Goal: Find specific fact: Find contact information

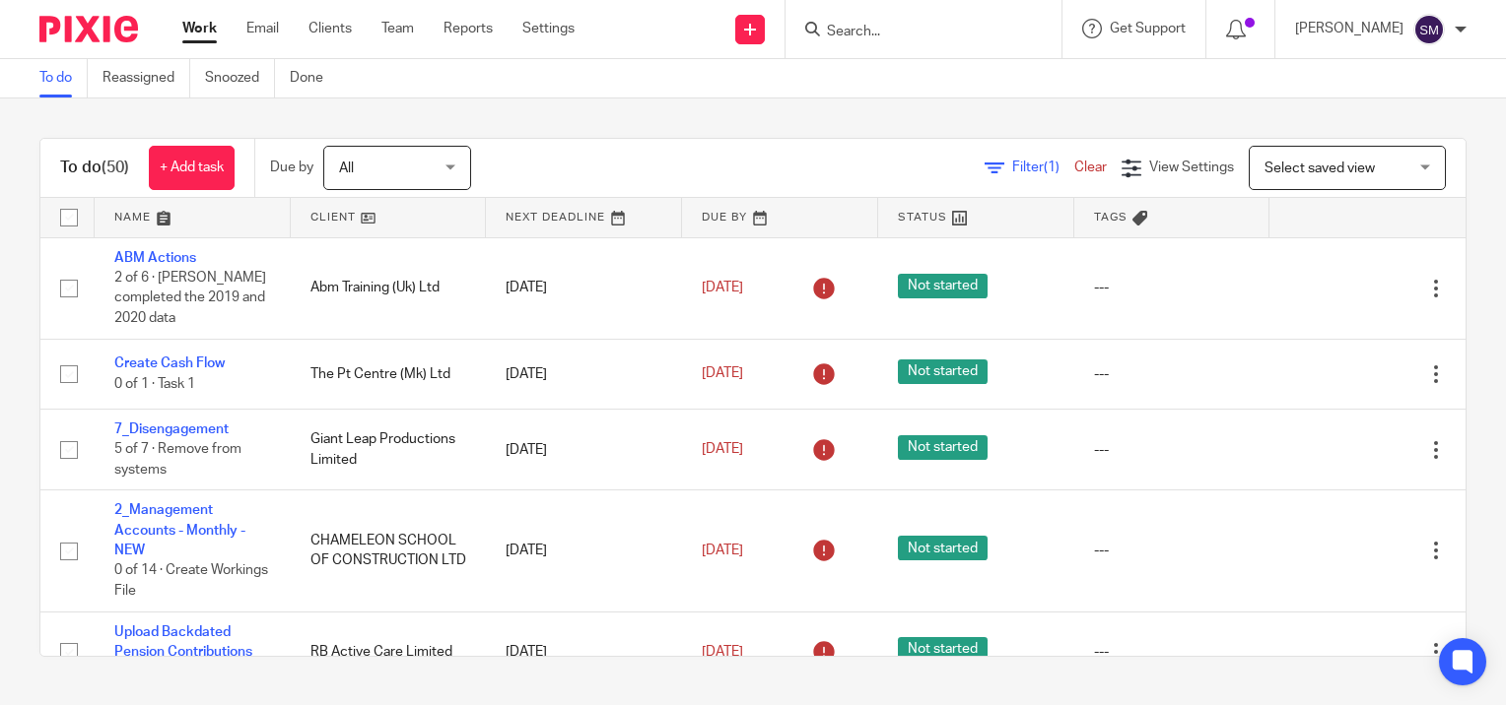
click at [864, 20] on form at bounding box center [930, 29] width 210 height 25
click at [854, 29] on input "Search" at bounding box center [913, 33] width 177 height 18
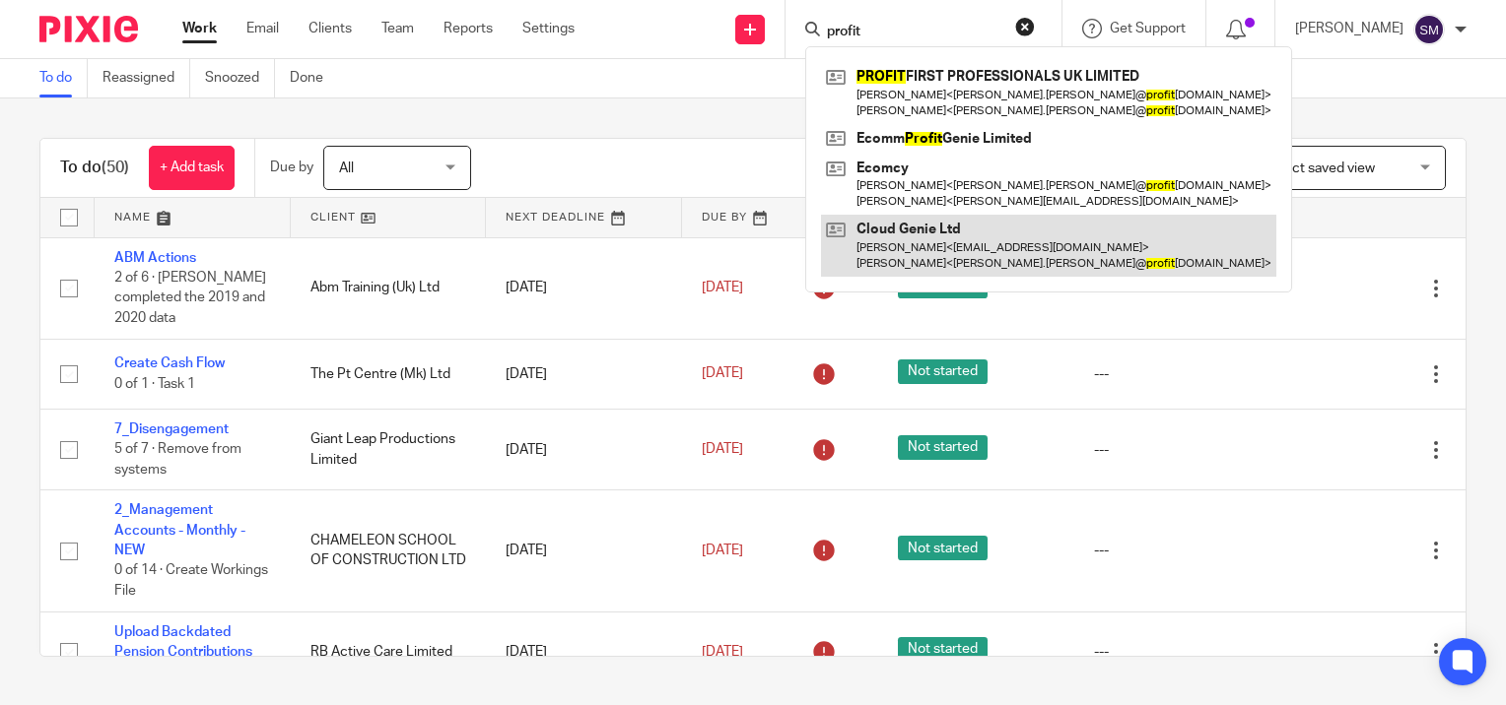
type input "profit"
click at [892, 245] on link at bounding box center [1048, 245] width 455 height 61
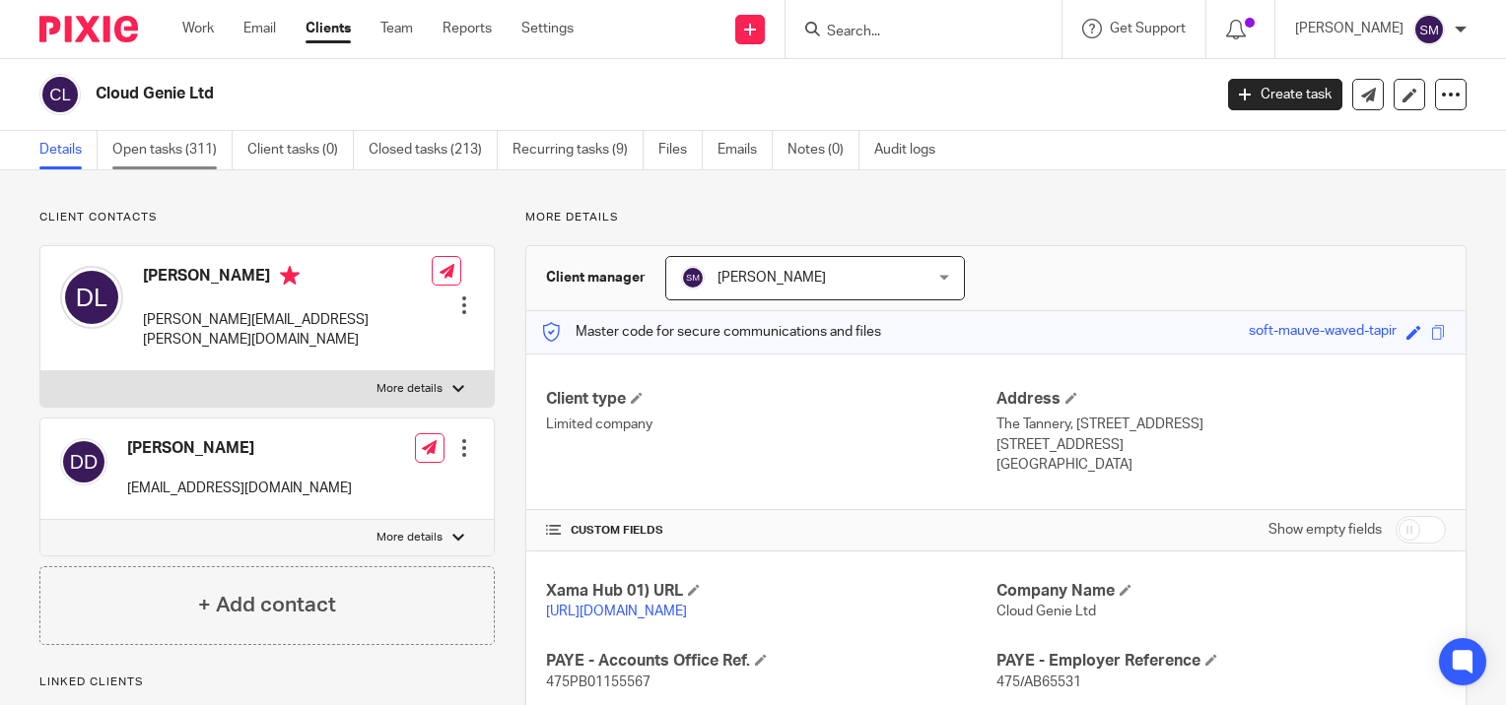
click at [134, 151] on link "Open tasks (311)" at bounding box center [172, 150] width 120 height 38
click at [140, 148] on link "Open tasks (311)" at bounding box center [172, 150] width 120 height 38
click at [138, 151] on link "Open tasks (311)" at bounding box center [172, 150] width 120 height 38
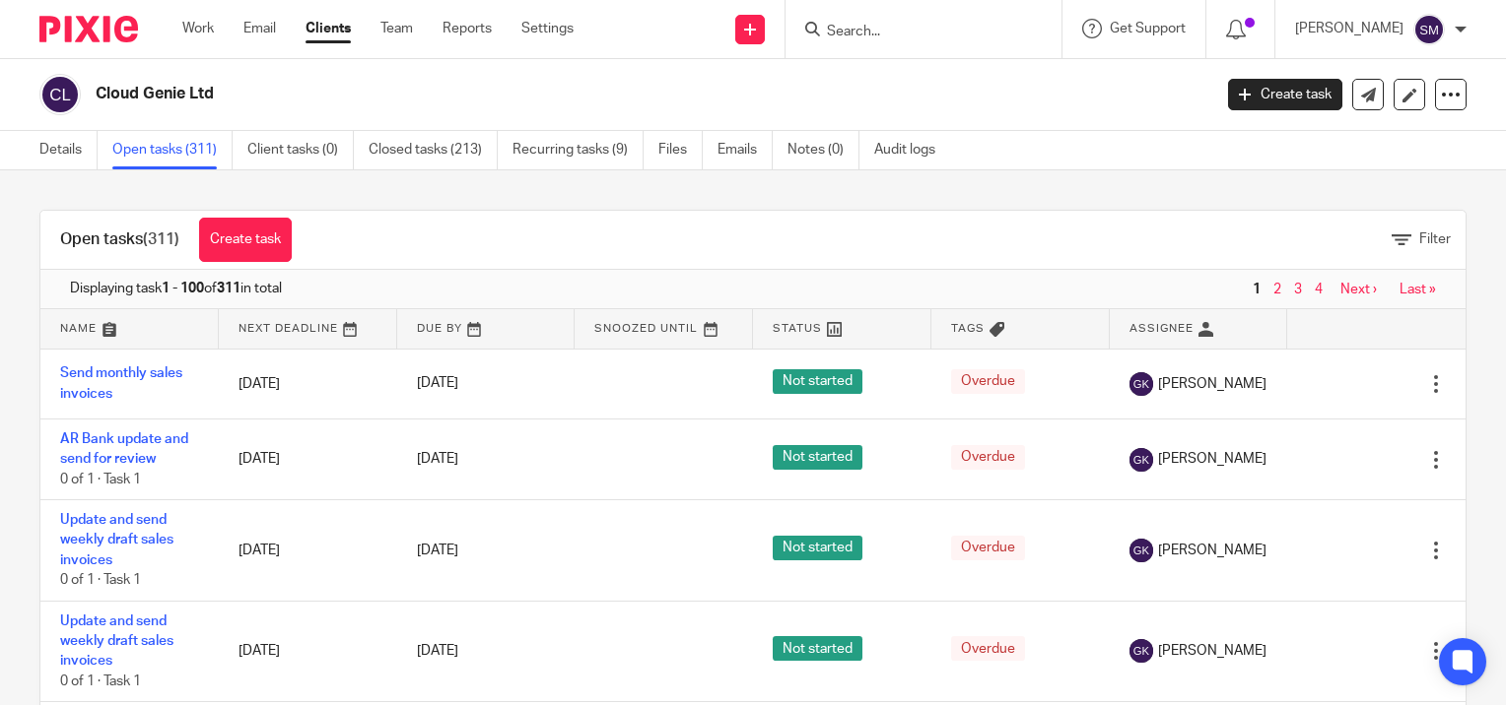
click at [1399, 291] on link "Last »" at bounding box center [1417, 290] width 36 height 14
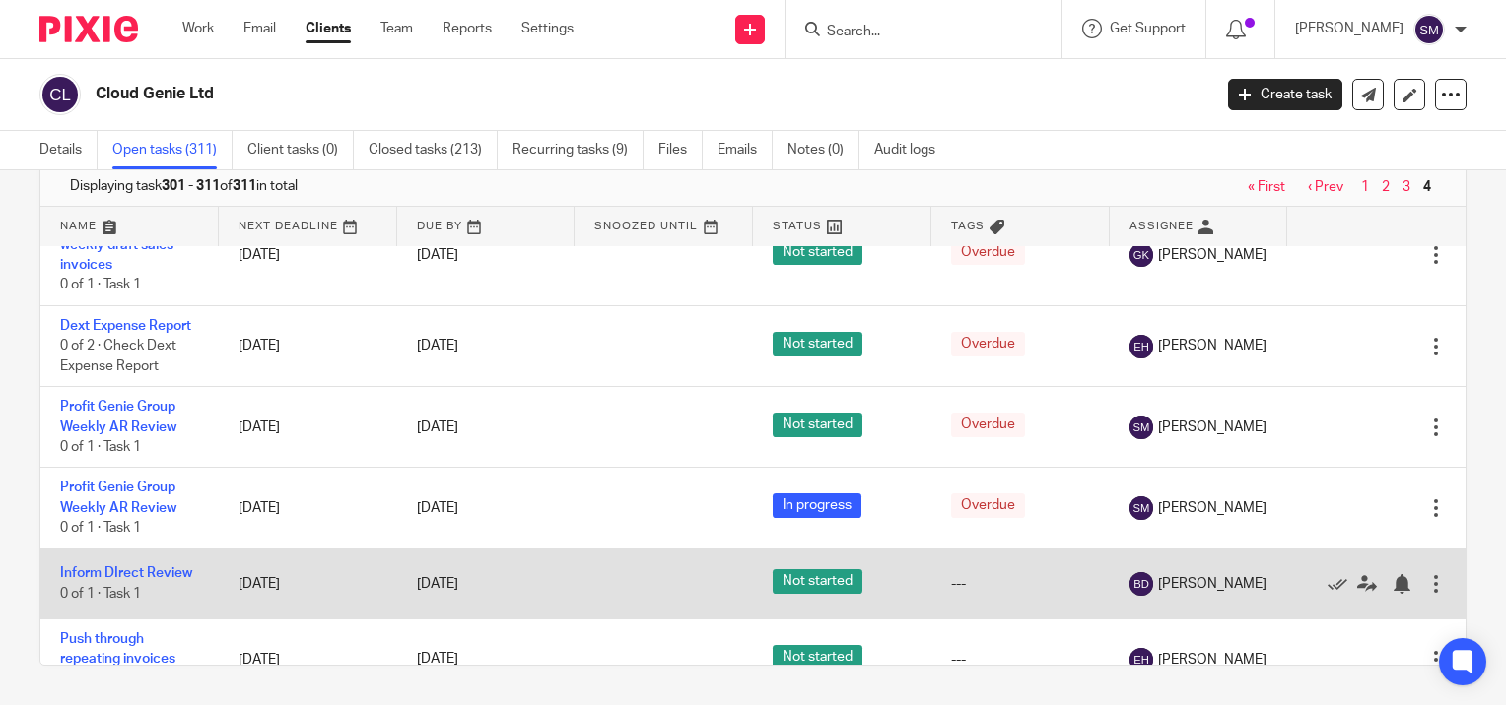
scroll to position [347, 0]
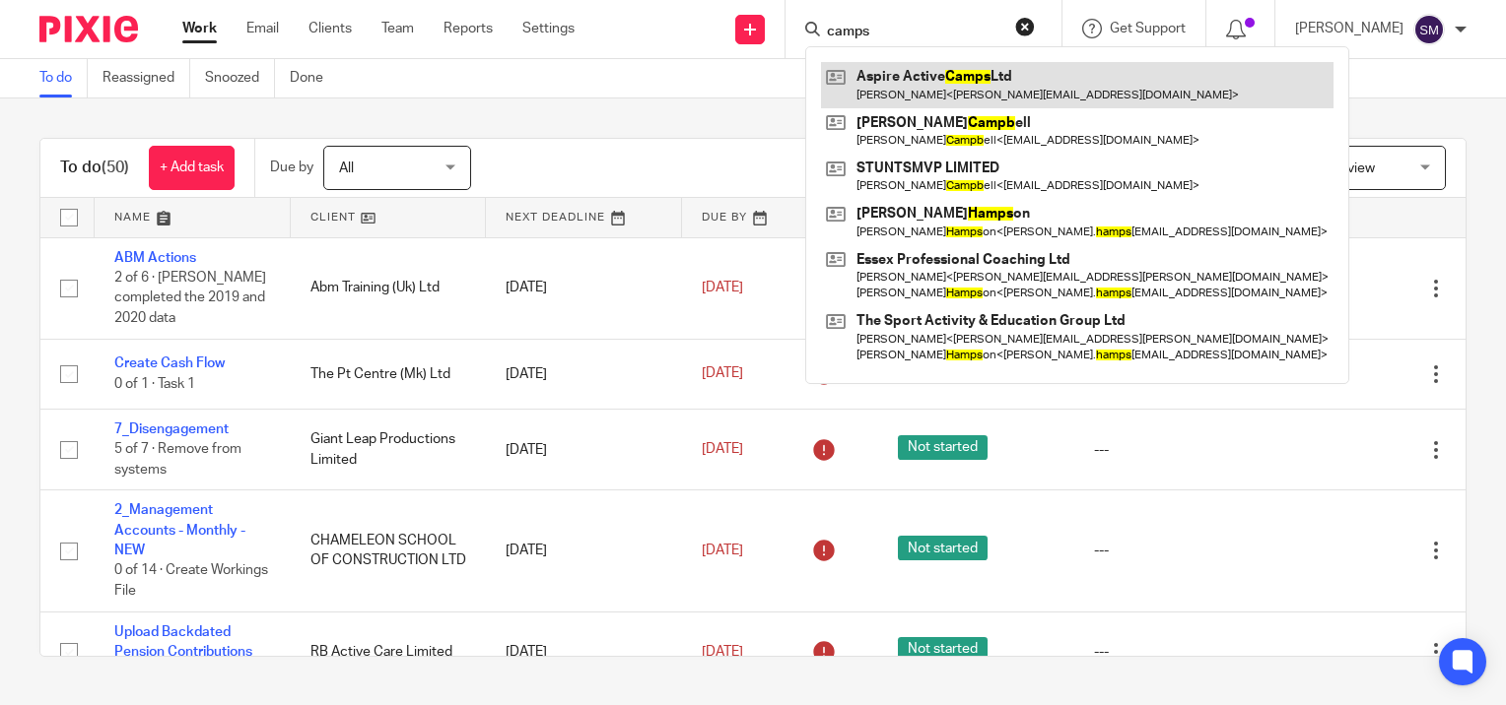
type input "camps"
click at [895, 87] on link at bounding box center [1077, 84] width 512 height 45
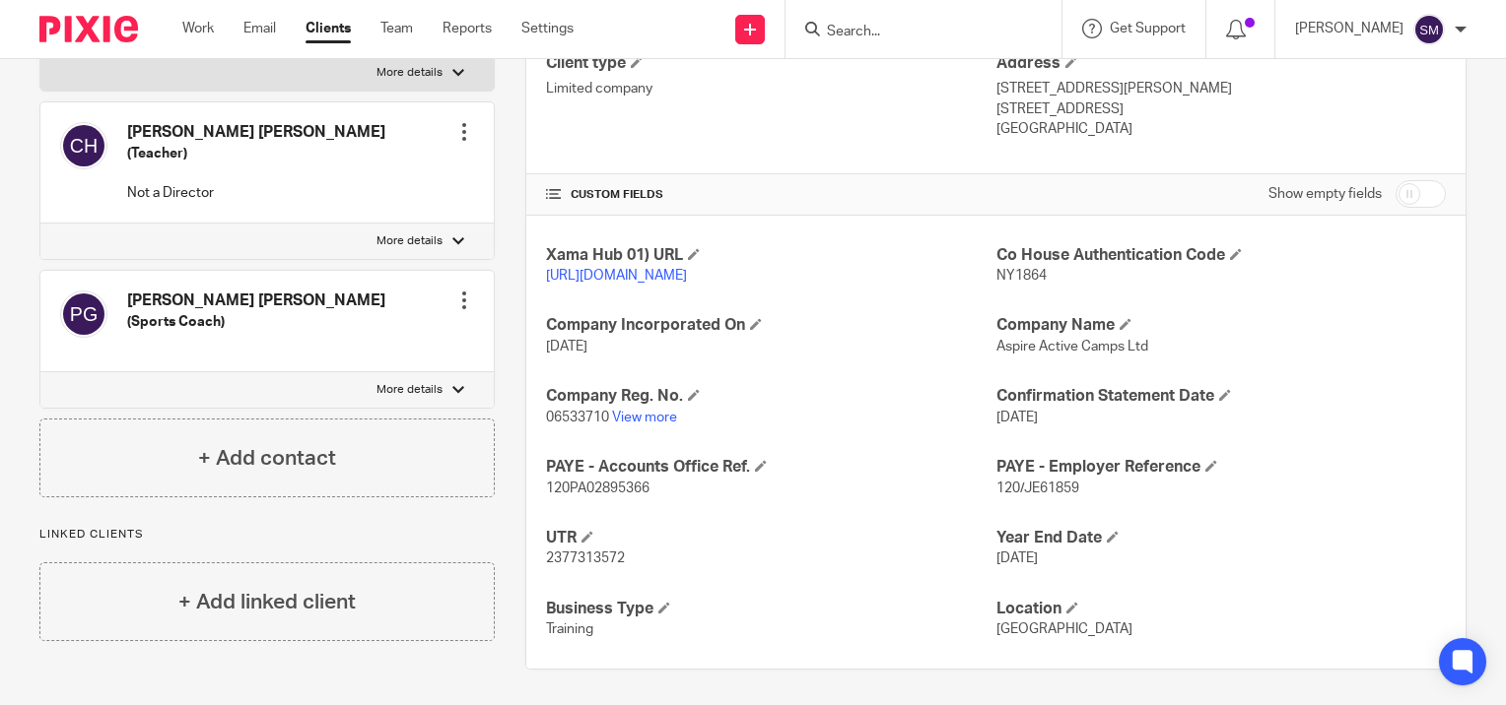
scroll to position [359, 0]
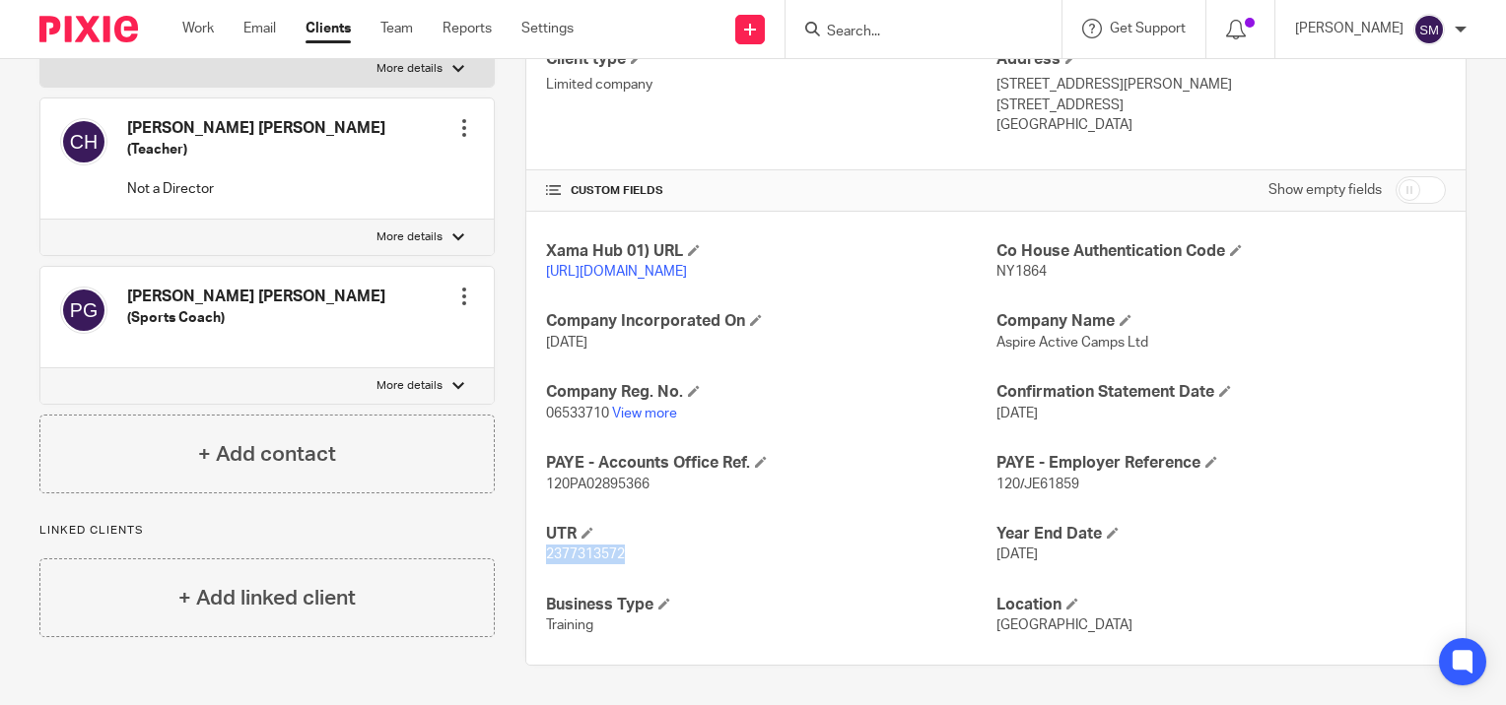
drag, startPoint x: 625, startPoint y: 558, endPoint x: 532, endPoint y: 550, distance: 93.0
click at [532, 550] on div "Xama Hub 01) URL [URL][DOMAIN_NAME] Co House Authentication Code NY1864 Company…" at bounding box center [995, 439] width 939 height 454
copy span "2377313572"
click at [935, 42] on div at bounding box center [923, 29] width 276 height 58
click at [926, 28] on input "Search" at bounding box center [913, 33] width 177 height 18
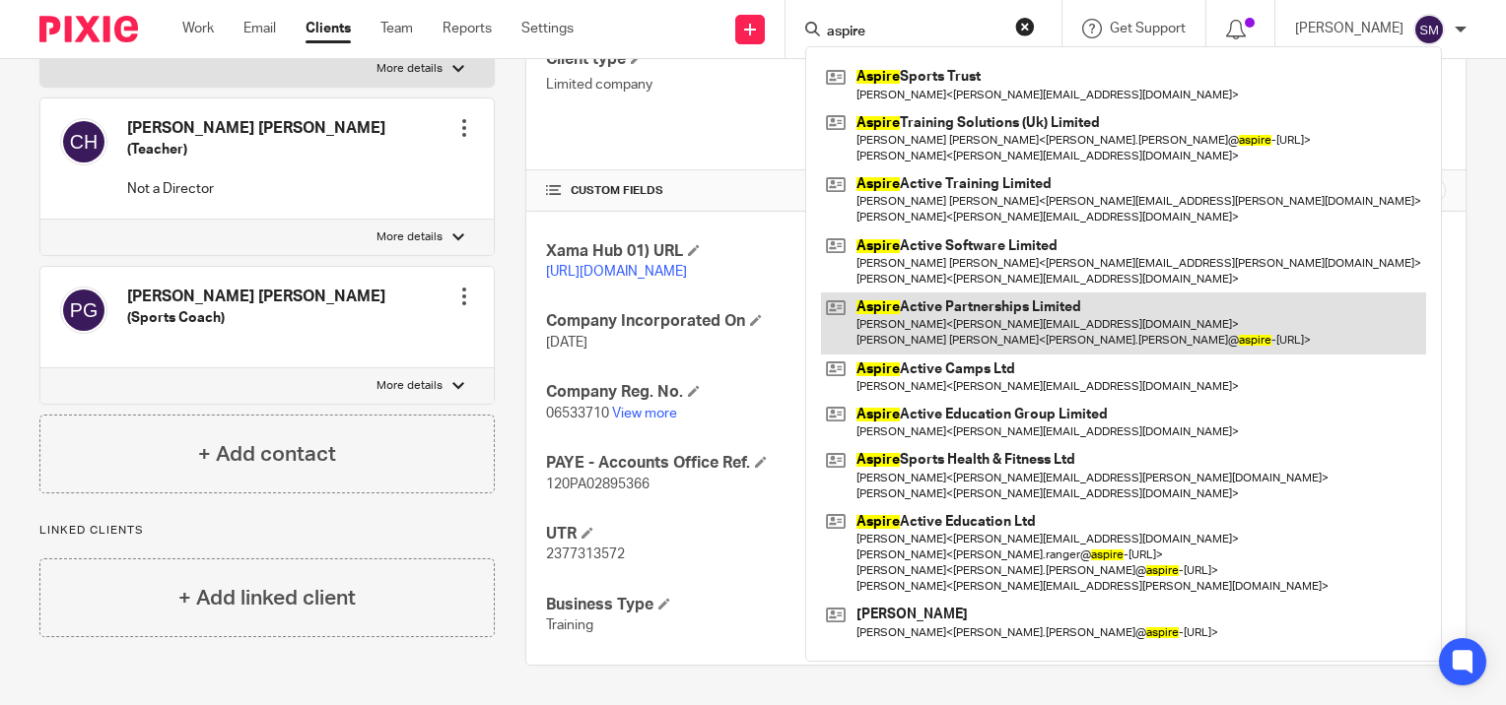
type input "aspire"
click at [939, 320] on link at bounding box center [1123, 323] width 605 height 61
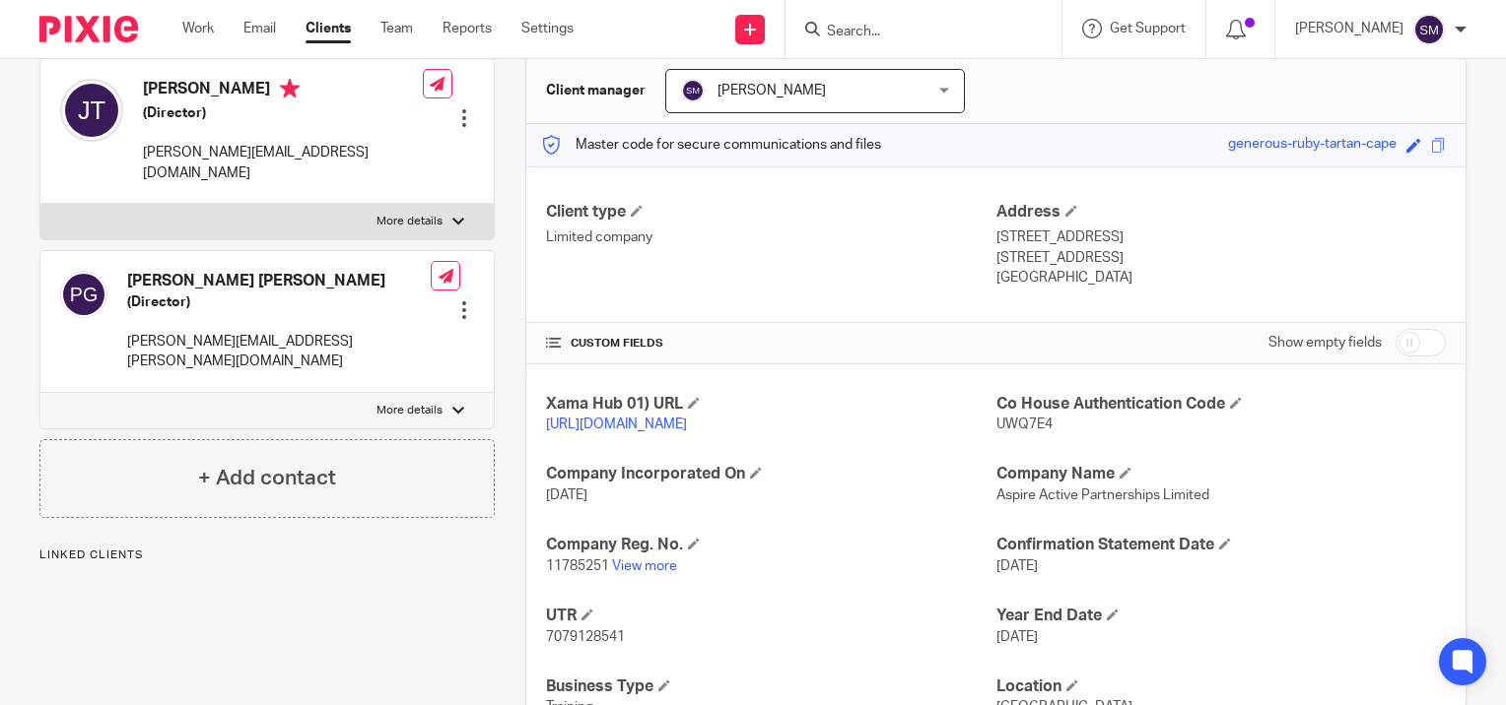
scroll to position [288, 0]
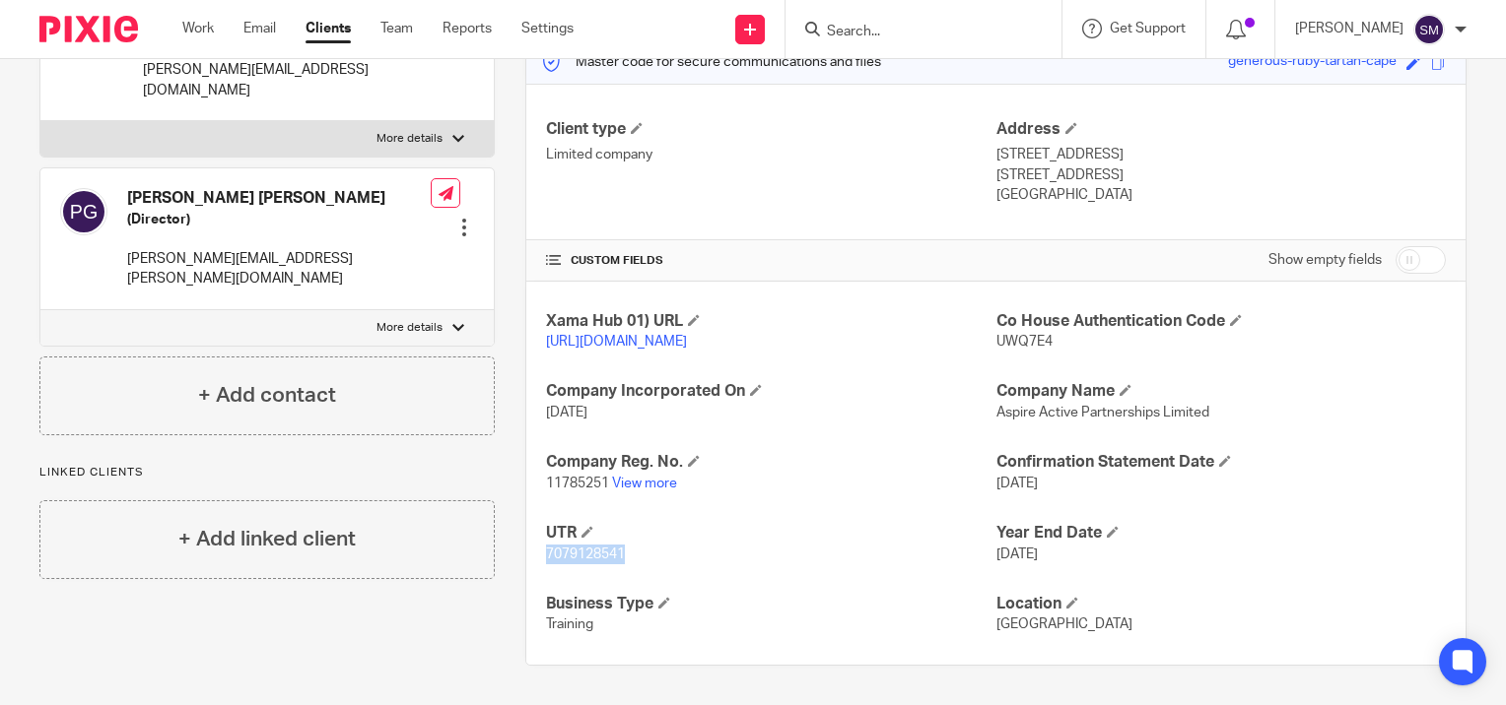
drag, startPoint x: 543, startPoint y: 551, endPoint x: 621, endPoint y: 553, distance: 77.9
click at [621, 553] on span "7079128541" at bounding box center [585, 555] width 79 height 14
copy span "7079128541"
click at [928, 34] on input "Search" at bounding box center [913, 33] width 177 height 18
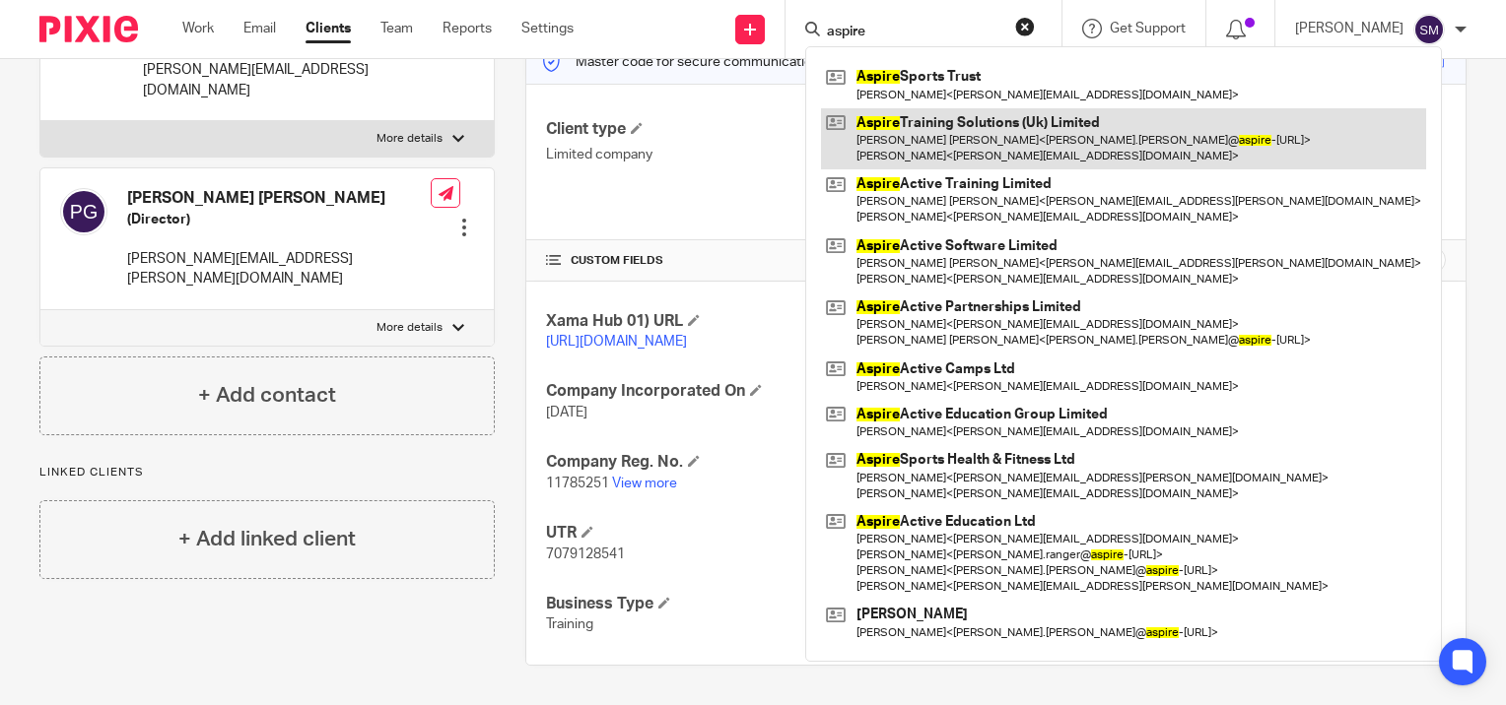
type input "aspire"
click at [928, 138] on link at bounding box center [1123, 138] width 605 height 61
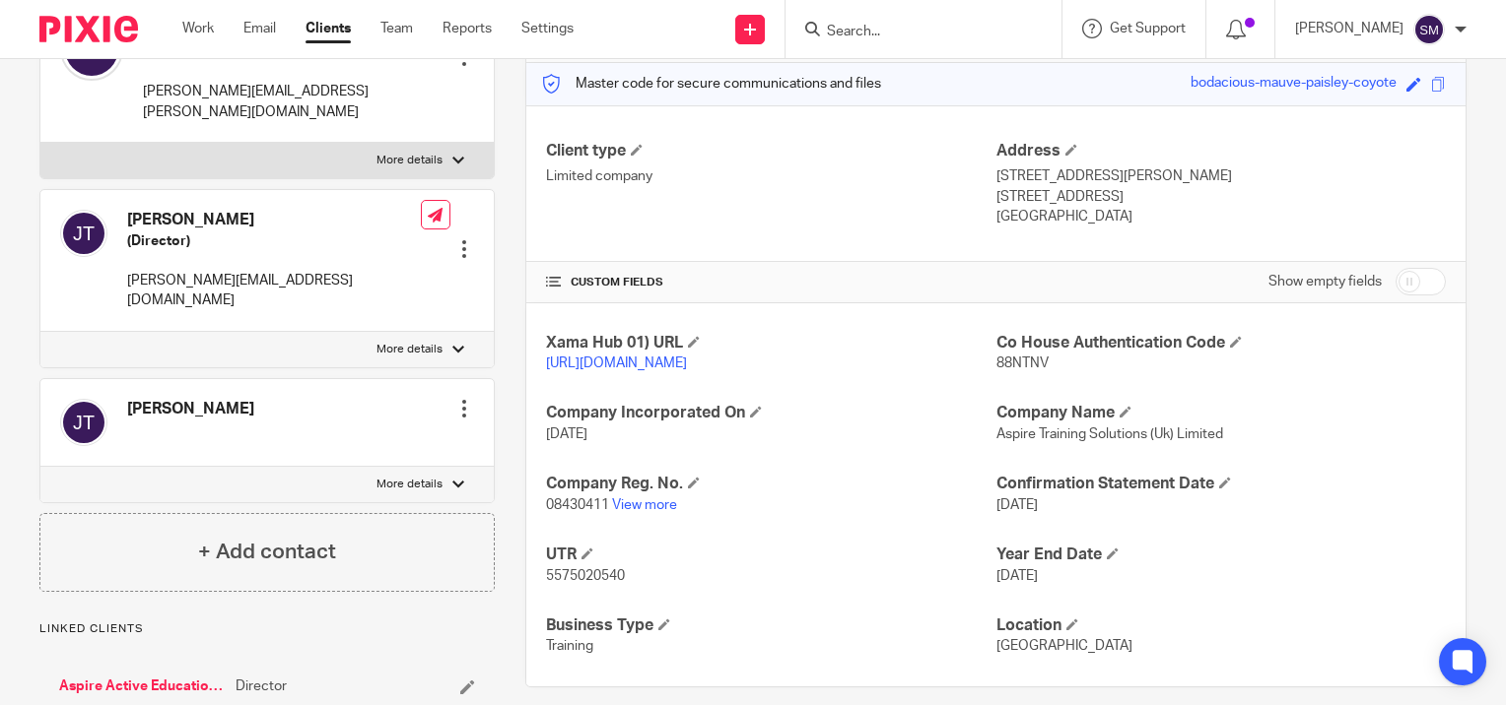
scroll to position [288, 0]
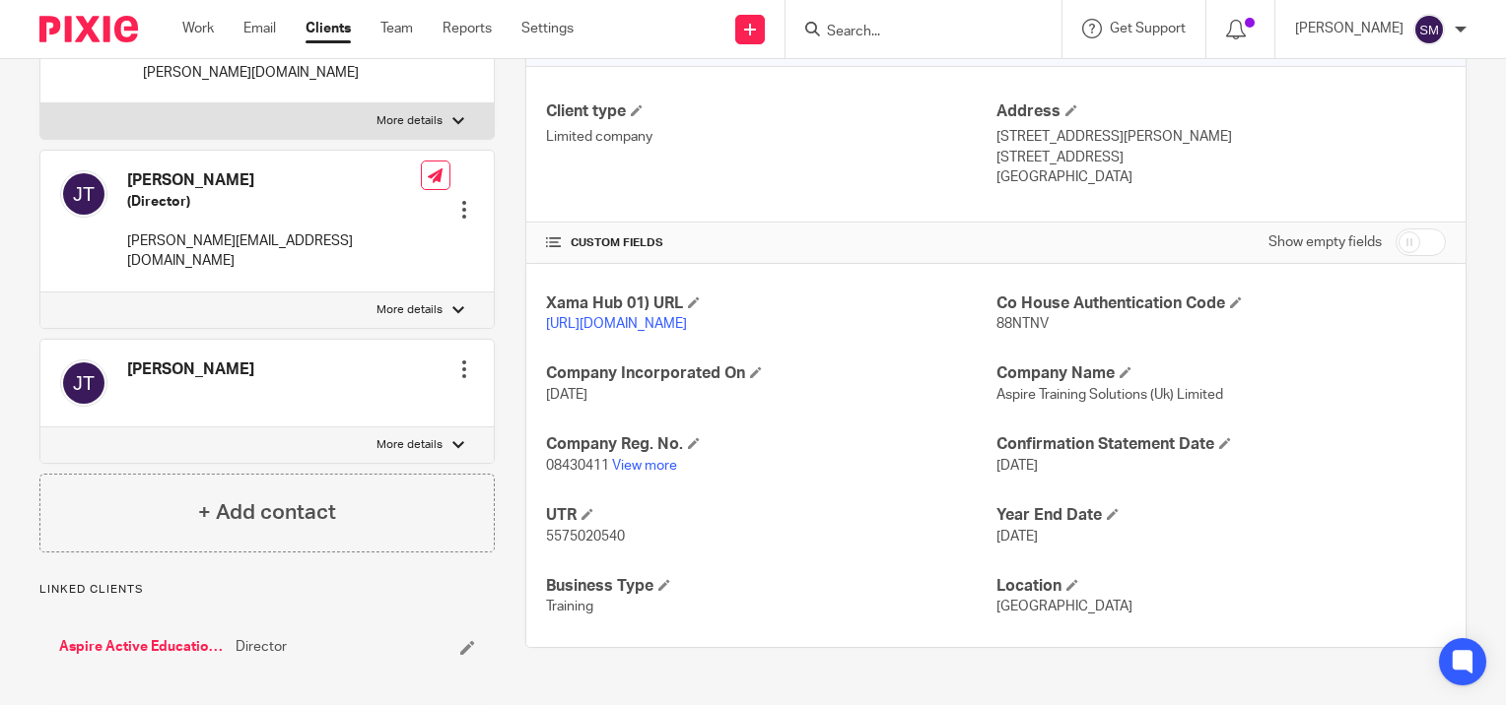
drag, startPoint x: 543, startPoint y: 553, endPoint x: 593, endPoint y: 553, distance: 50.3
click at [548, 544] on span "5575020540" at bounding box center [585, 537] width 79 height 14
drag, startPoint x: 593, startPoint y: 553, endPoint x: 630, endPoint y: 555, distance: 36.5
click at [631, 547] on p "5575020540" at bounding box center [770, 537] width 449 height 20
drag, startPoint x: 630, startPoint y: 555, endPoint x: 546, endPoint y: 554, distance: 83.8
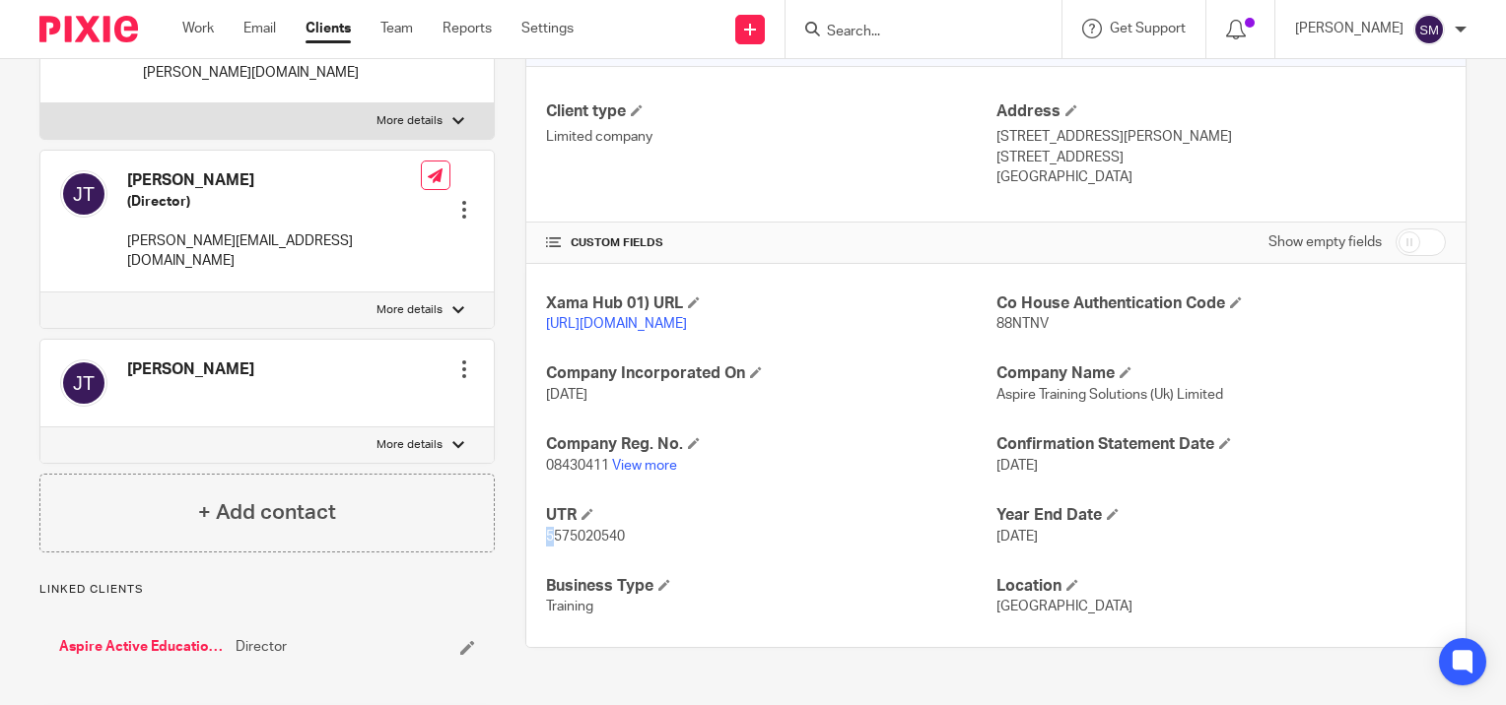
click at [546, 544] on span "5575020540" at bounding box center [585, 537] width 79 height 14
click at [626, 547] on p "5575020540" at bounding box center [770, 537] width 449 height 20
drag, startPoint x: 586, startPoint y: 557, endPoint x: 540, endPoint y: 557, distance: 46.3
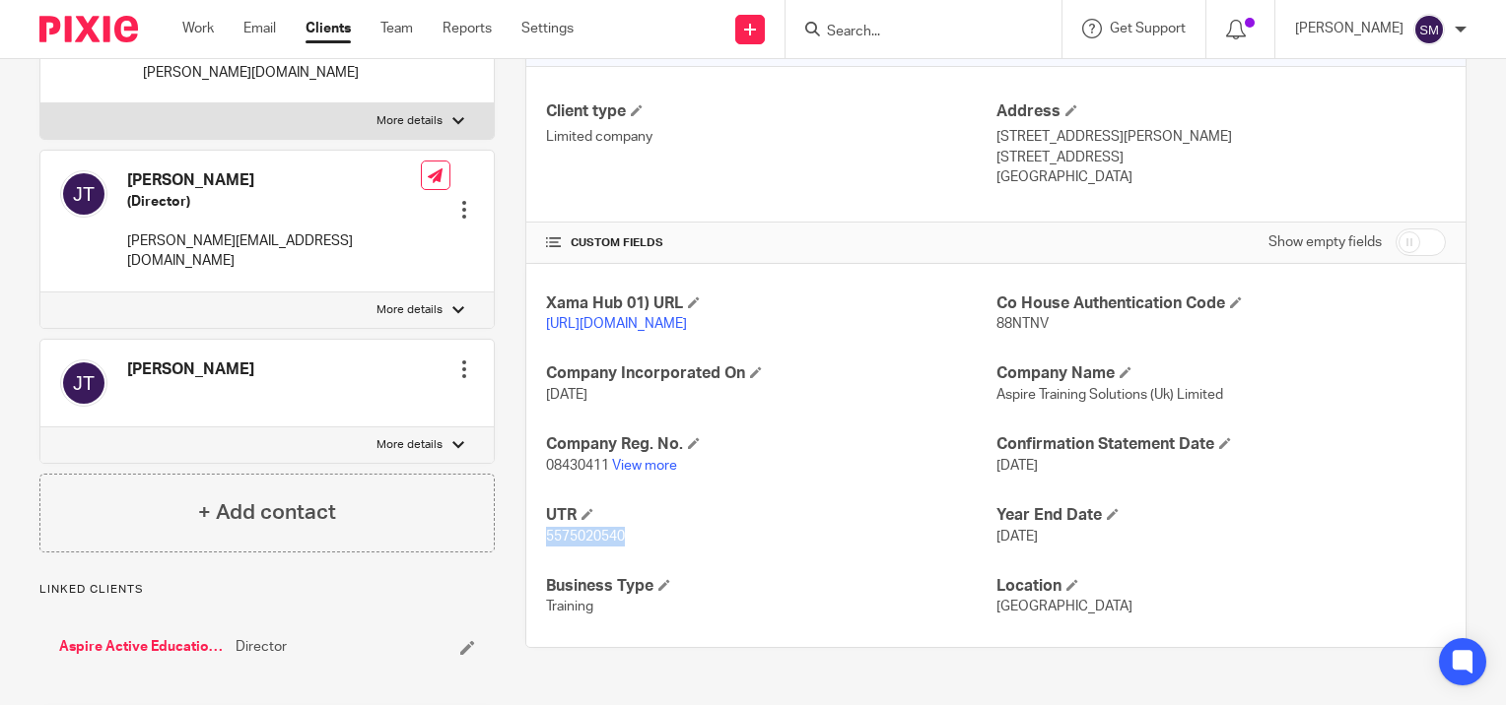
click at [546, 547] on p "5575020540" at bounding box center [770, 537] width 449 height 20
copy span "5575020540"
click at [901, 24] on input "Search" at bounding box center [913, 33] width 177 height 18
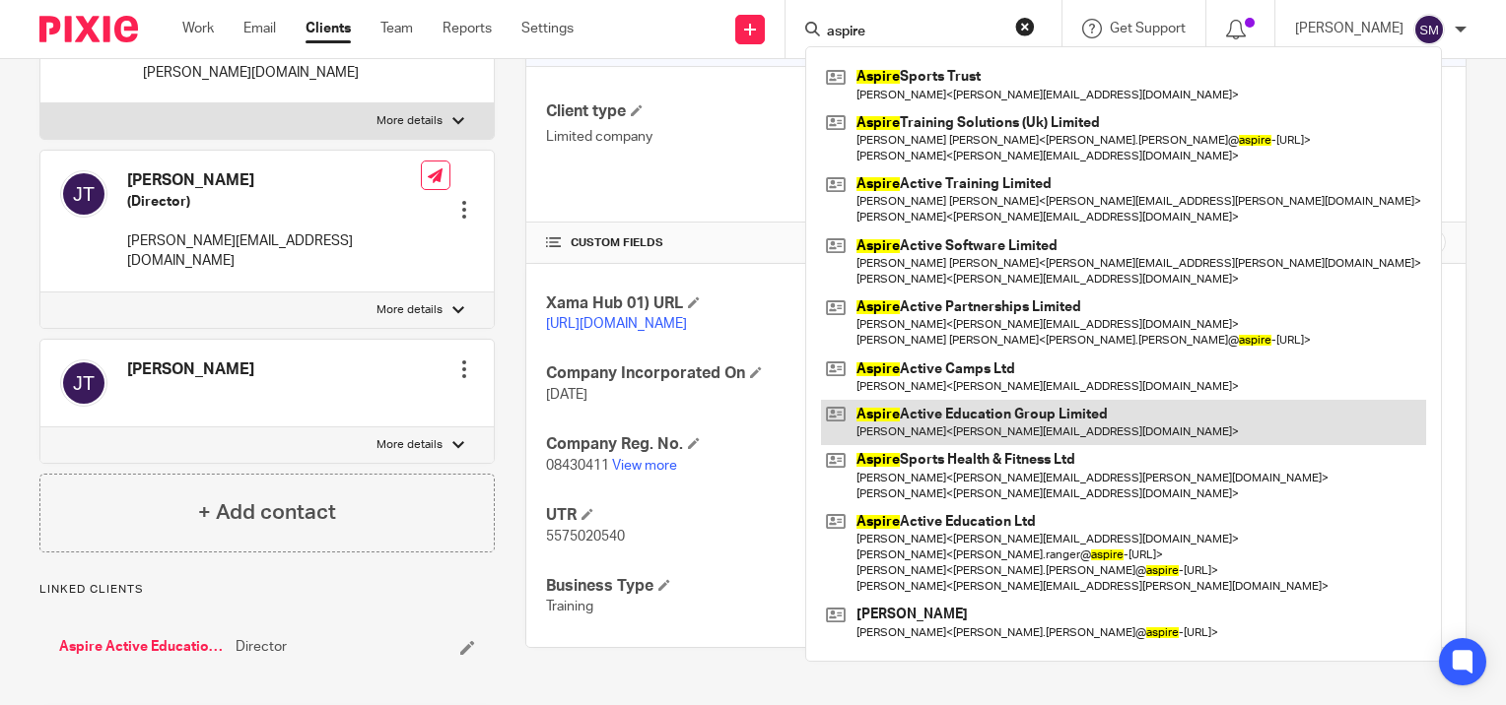
type input "aspire"
click at [937, 423] on link at bounding box center [1123, 422] width 605 height 45
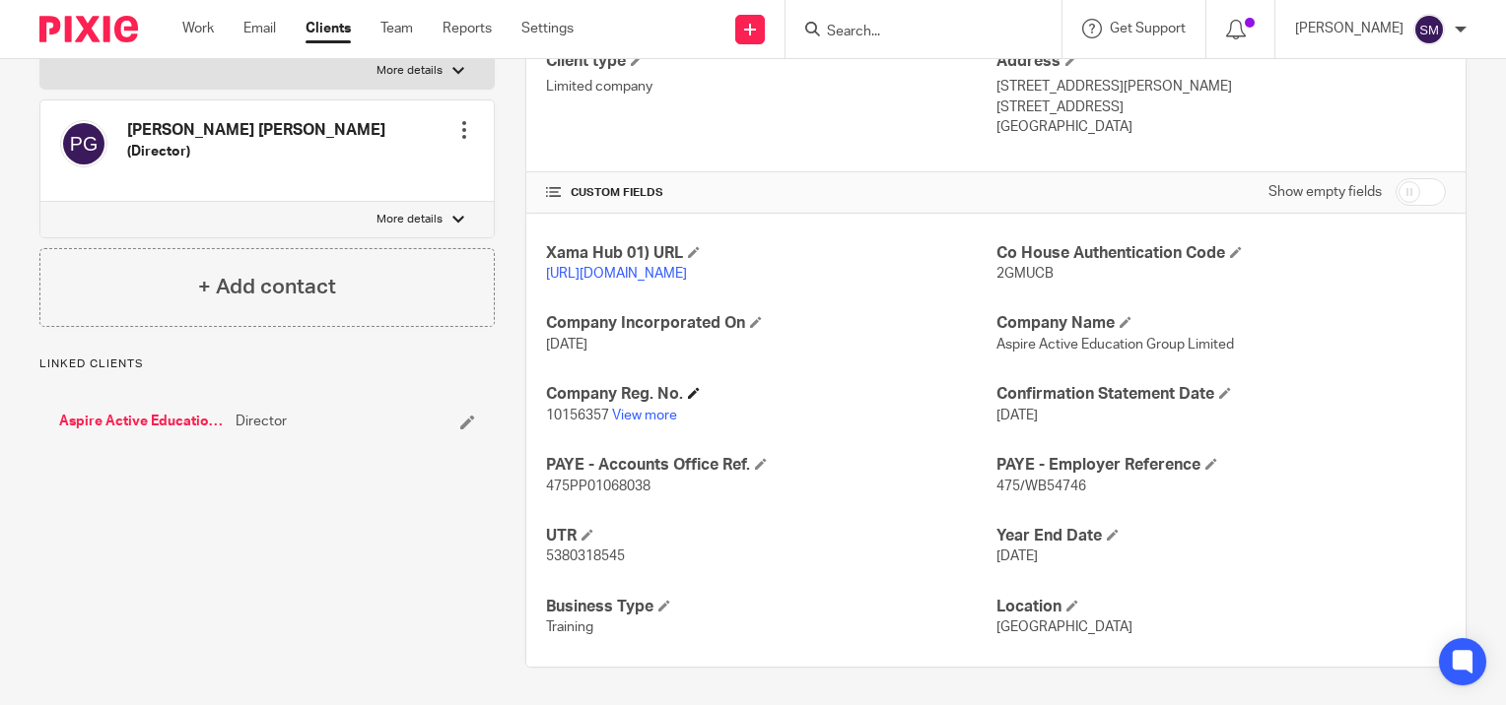
scroll to position [359, 0]
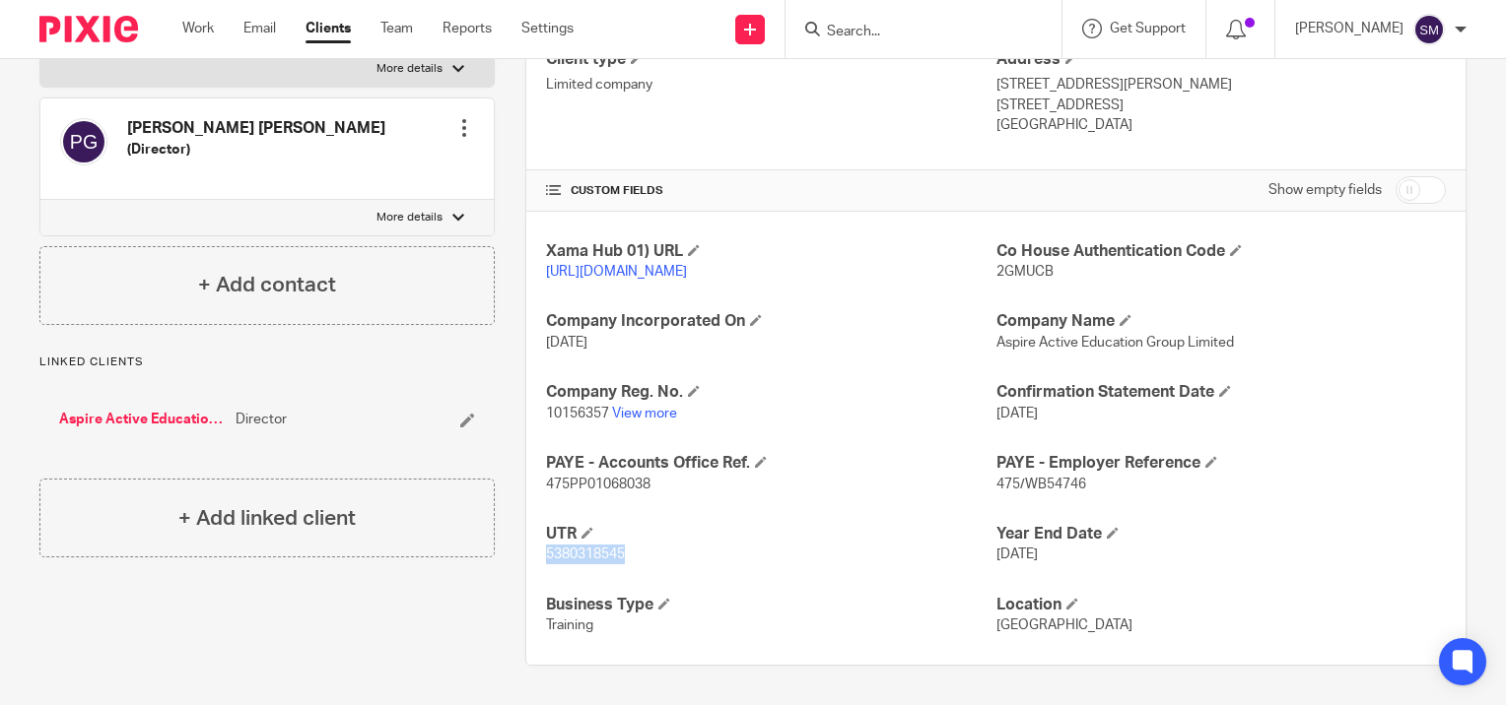
drag, startPoint x: 540, startPoint y: 551, endPoint x: 627, endPoint y: 553, distance: 86.7
click at [627, 553] on p "5380318545" at bounding box center [770, 555] width 449 height 20
copy span "5380318545"
click at [883, 35] on input "Search" at bounding box center [913, 33] width 177 height 18
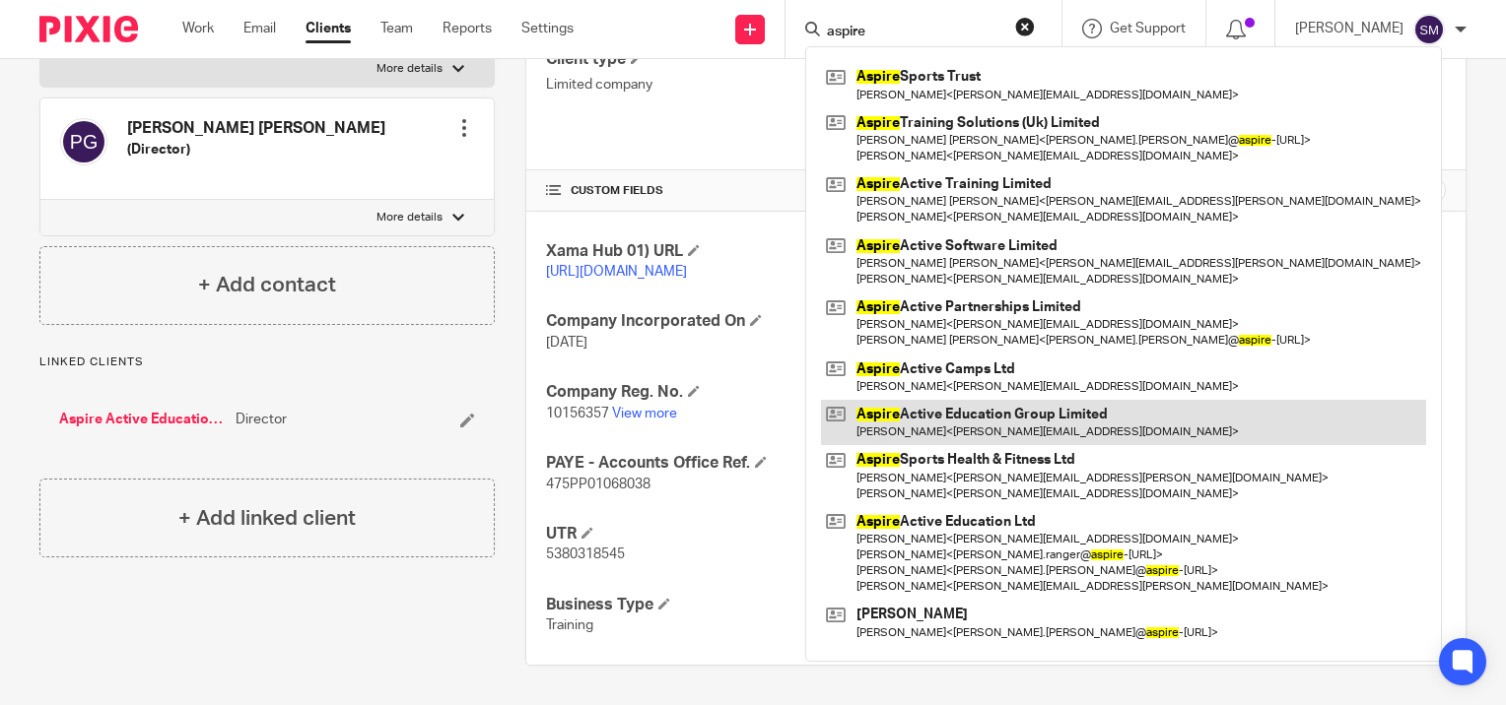
type input "aspire"
click at [974, 431] on link at bounding box center [1123, 422] width 605 height 45
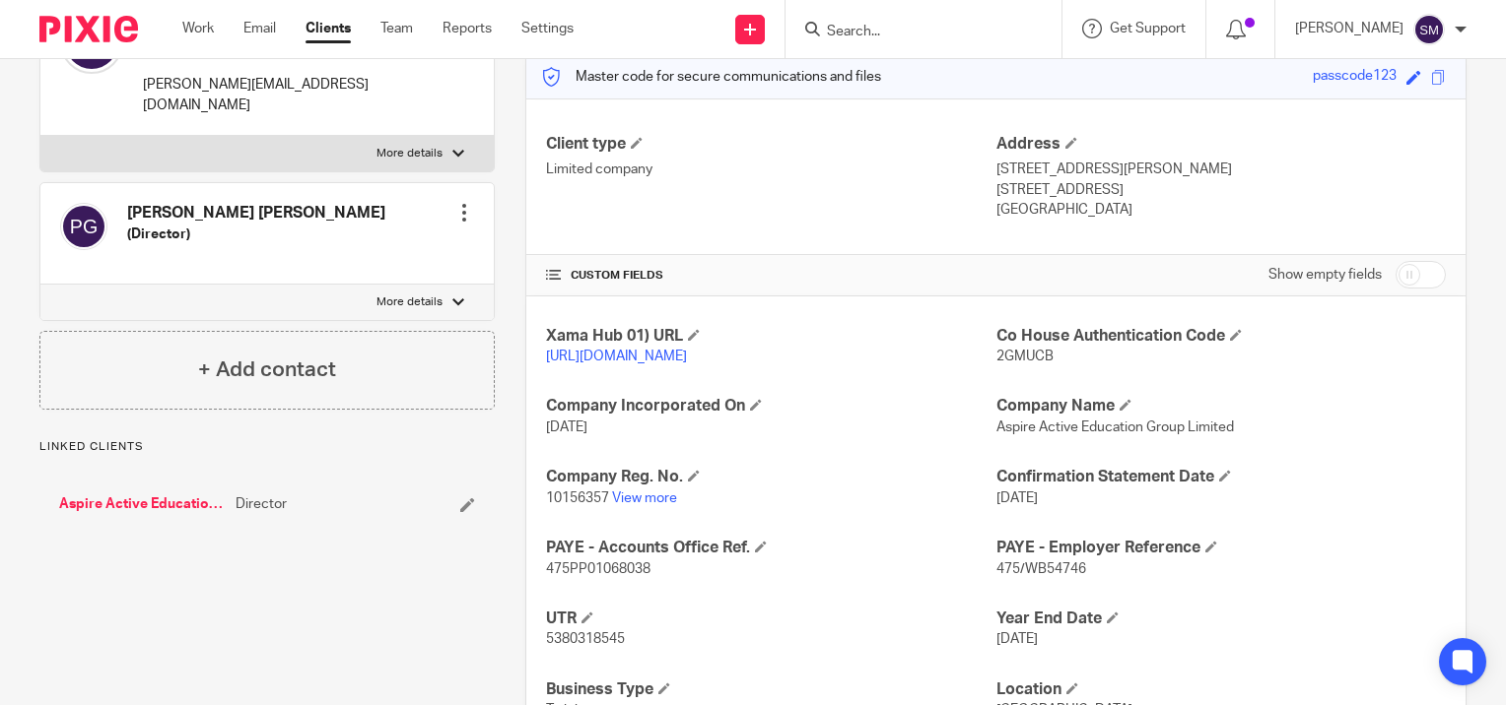
scroll to position [359, 0]
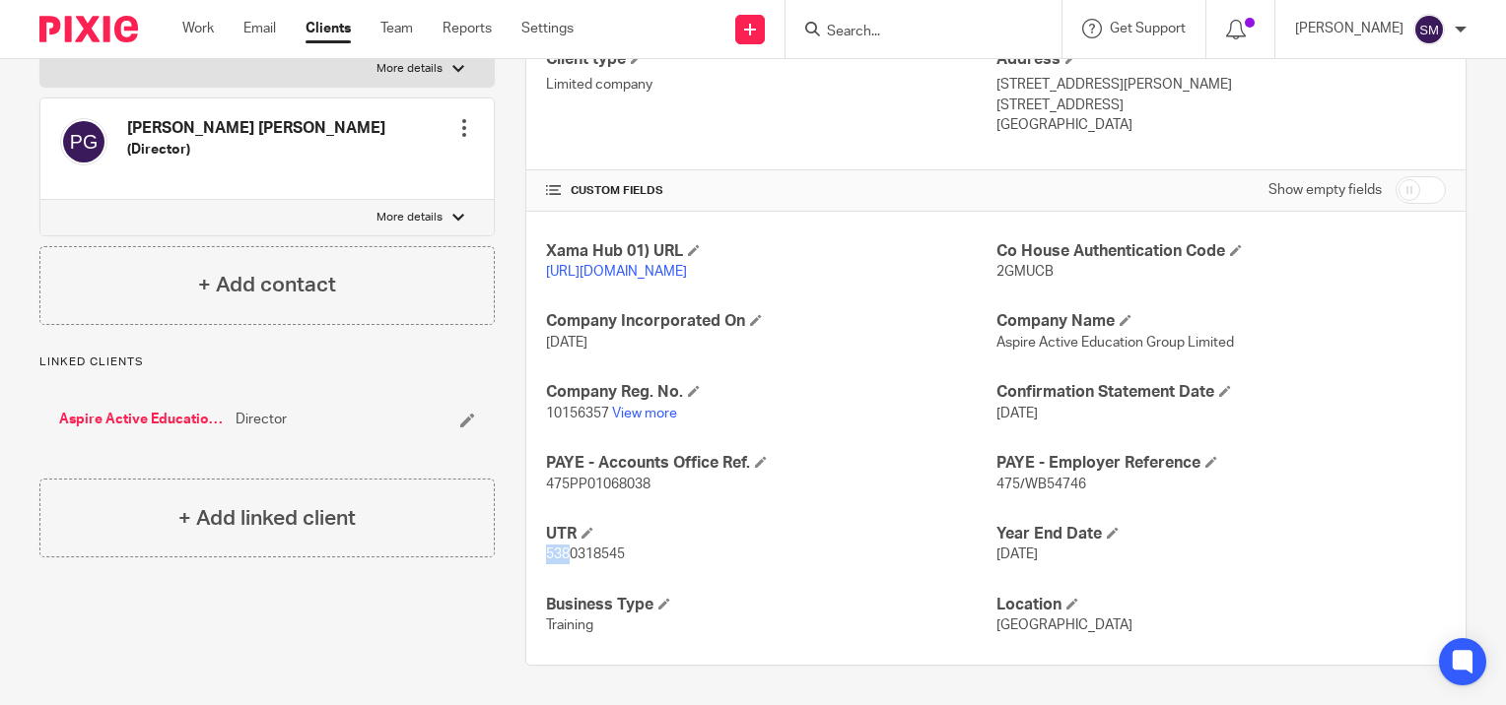
drag, startPoint x: 543, startPoint y: 554, endPoint x: 592, endPoint y: 551, distance: 49.4
click at [590, 551] on span "5380318545" at bounding box center [585, 555] width 79 height 14
drag, startPoint x: 592, startPoint y: 551, endPoint x: 623, endPoint y: 551, distance: 30.5
click at [623, 551] on p "5380318545" at bounding box center [770, 555] width 449 height 20
drag, startPoint x: 623, startPoint y: 551, endPoint x: 582, endPoint y: 554, distance: 40.5
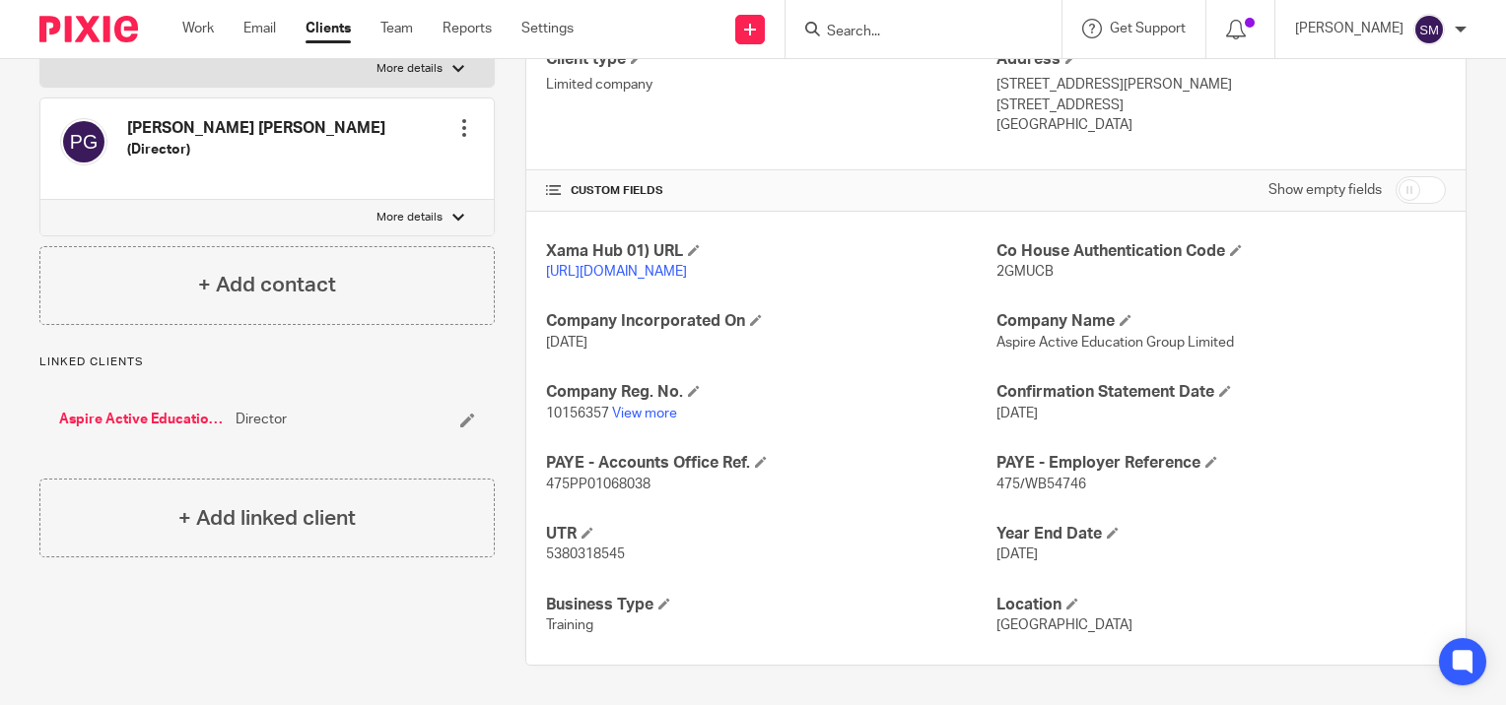
click at [583, 552] on span "5380318545" at bounding box center [585, 555] width 79 height 14
drag, startPoint x: 543, startPoint y: 557, endPoint x: 619, endPoint y: 558, distance: 75.9
click at [619, 558] on span "5380318545" at bounding box center [585, 555] width 79 height 14
copy span "5380318545"
click at [894, 24] on input "Search" at bounding box center [913, 33] width 177 height 18
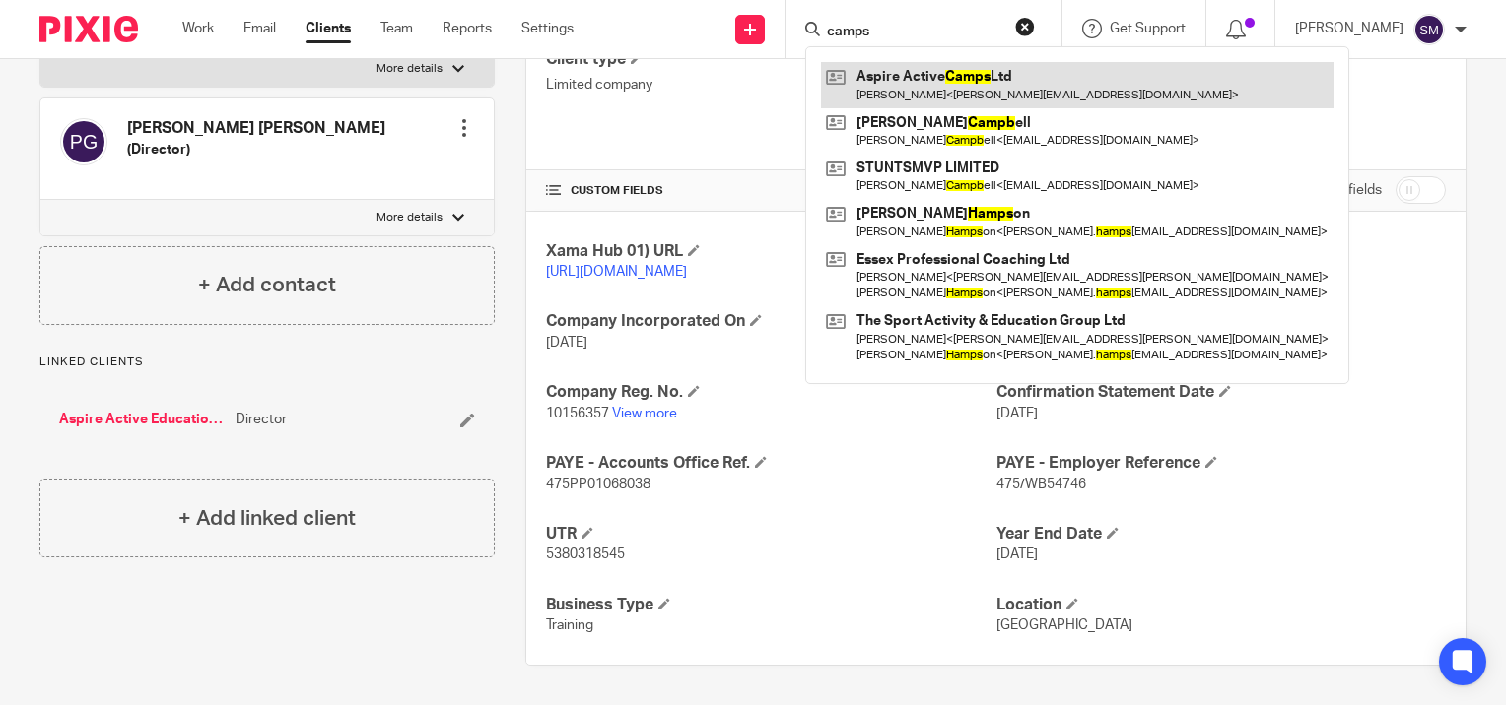
type input "camps"
click at [912, 80] on link at bounding box center [1077, 84] width 512 height 45
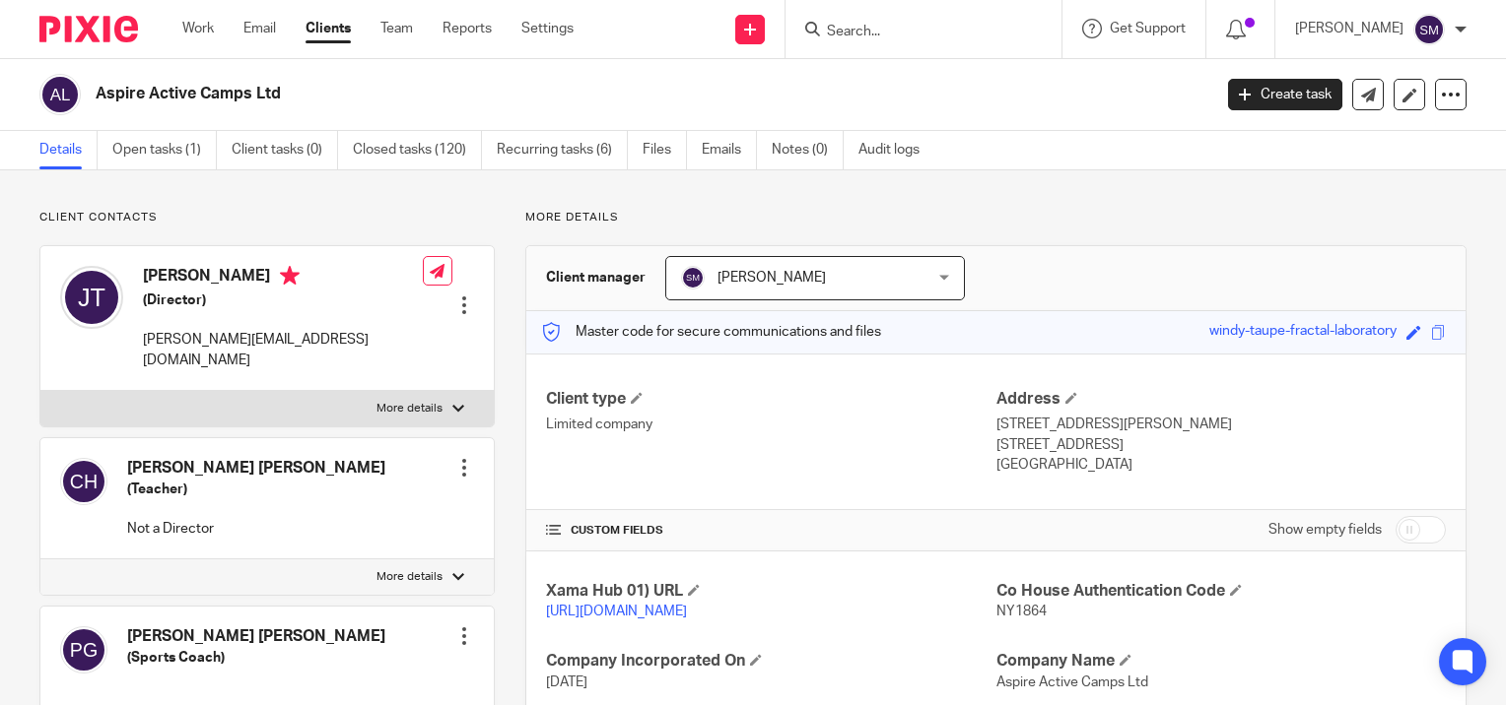
scroll to position [359, 0]
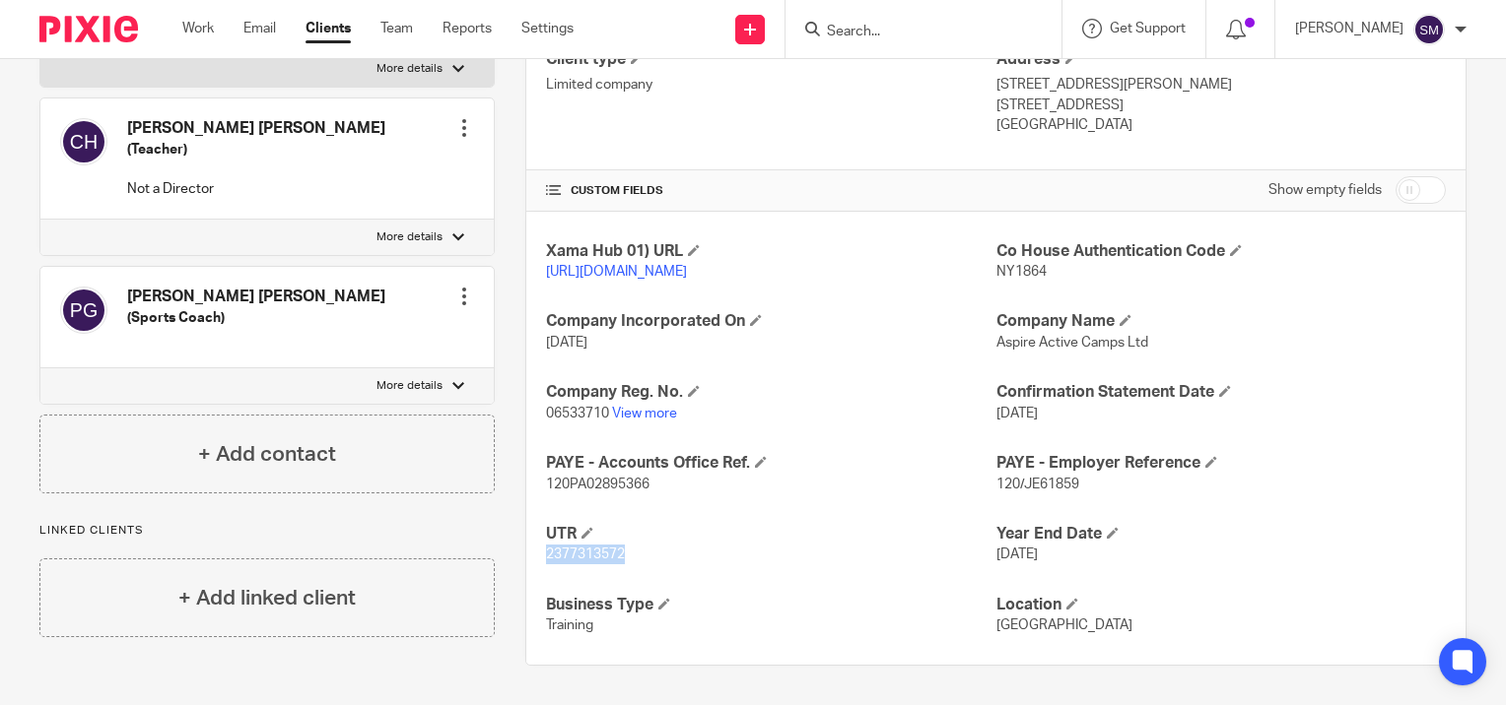
drag, startPoint x: 540, startPoint y: 556, endPoint x: 624, endPoint y: 551, distance: 83.9
click at [624, 551] on p "2377313572" at bounding box center [770, 555] width 449 height 20
copy span "2377313572"
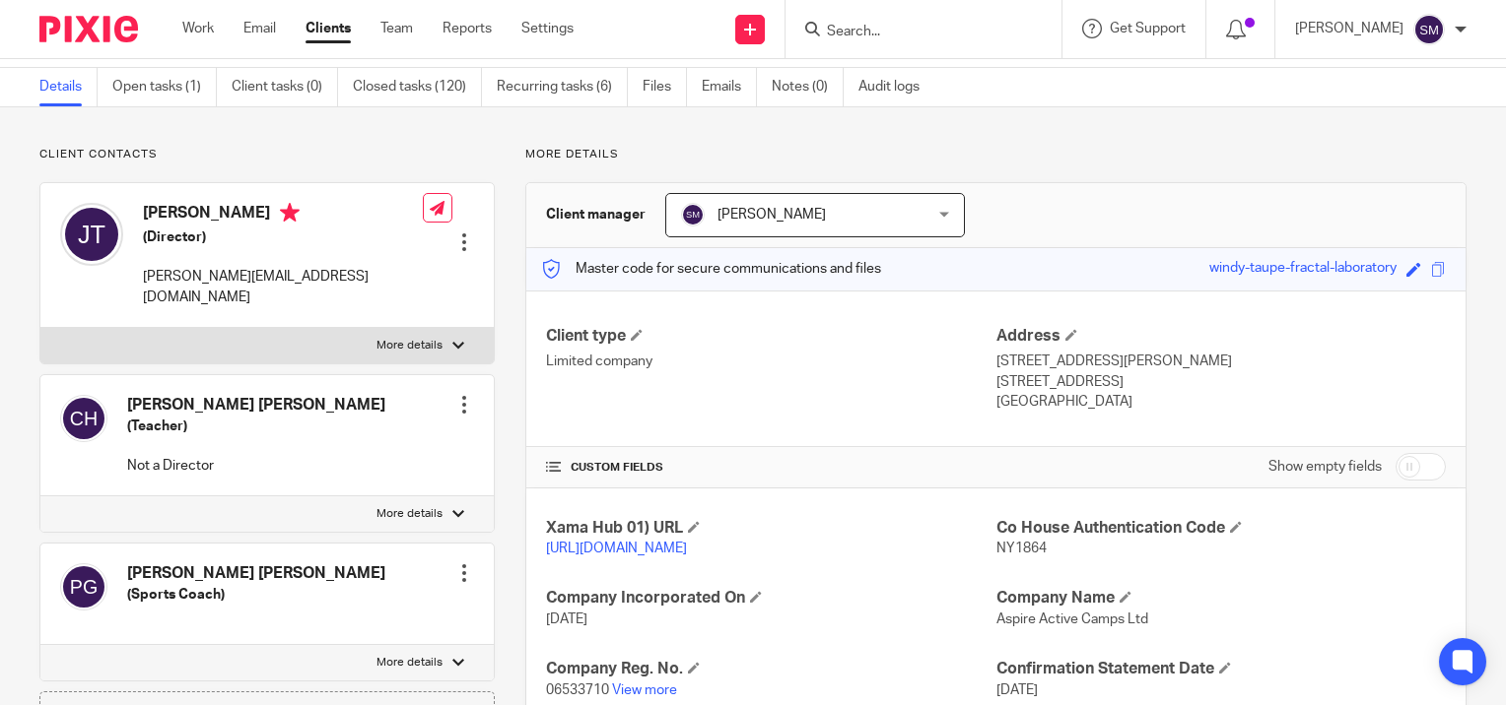
scroll to position [0, 0]
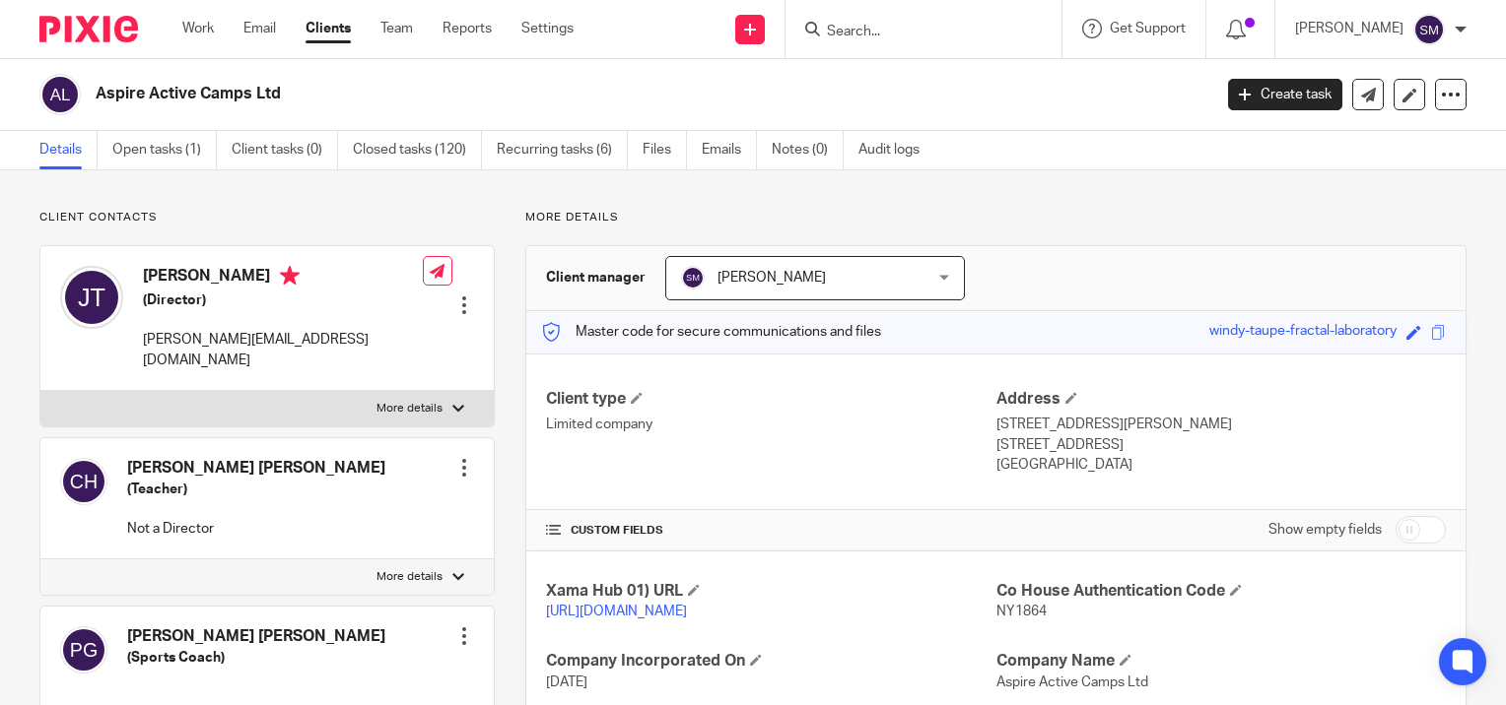
click at [876, 33] on input "Search" at bounding box center [913, 33] width 177 height 18
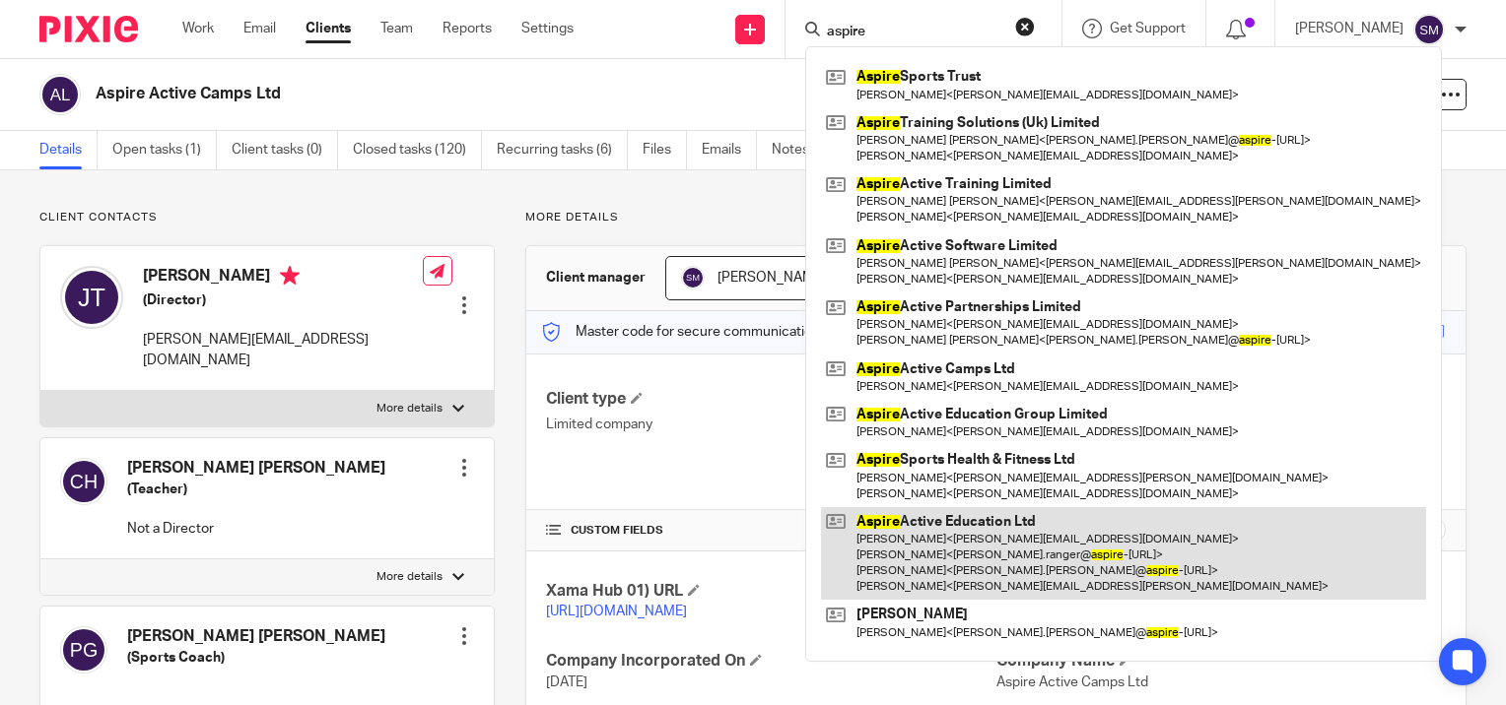
type input "aspire"
click at [930, 535] on link at bounding box center [1123, 554] width 605 height 94
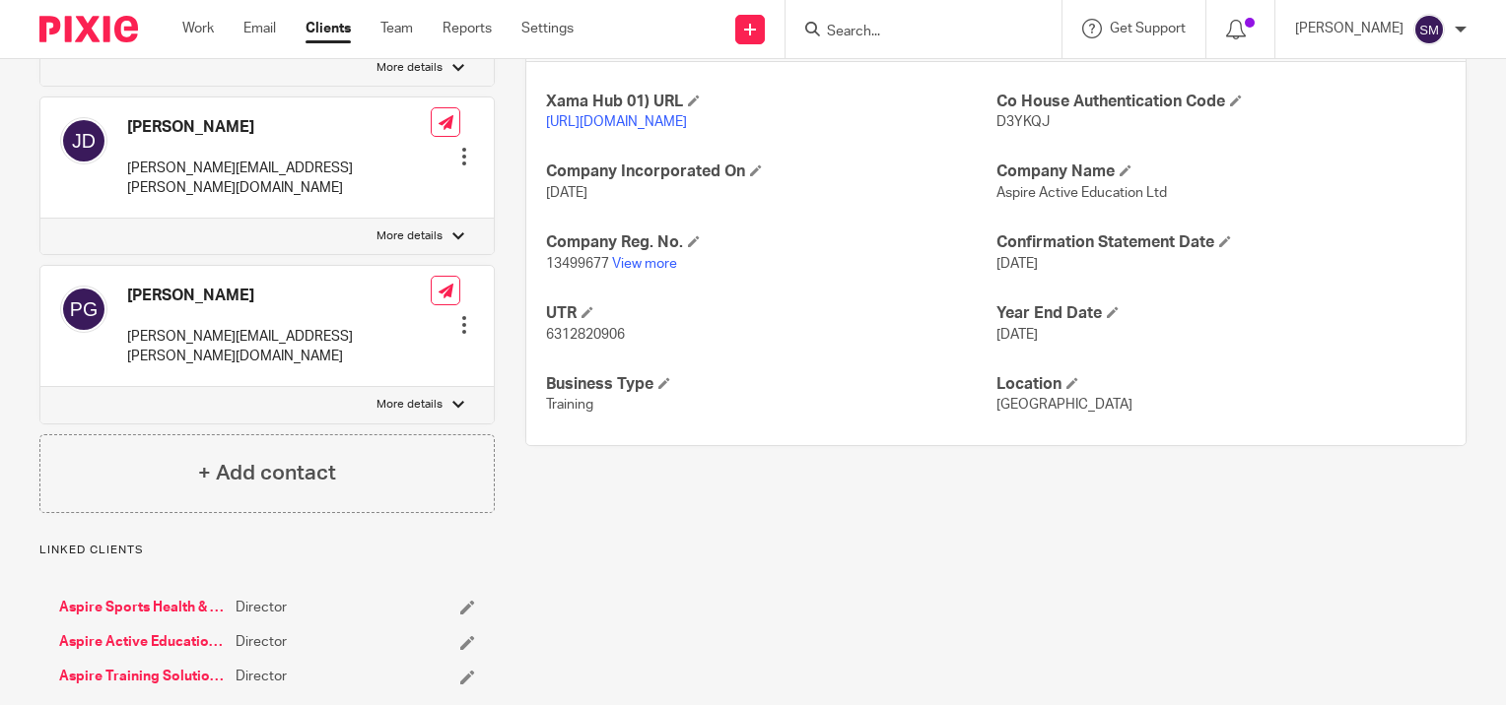
scroll to position [556, 0]
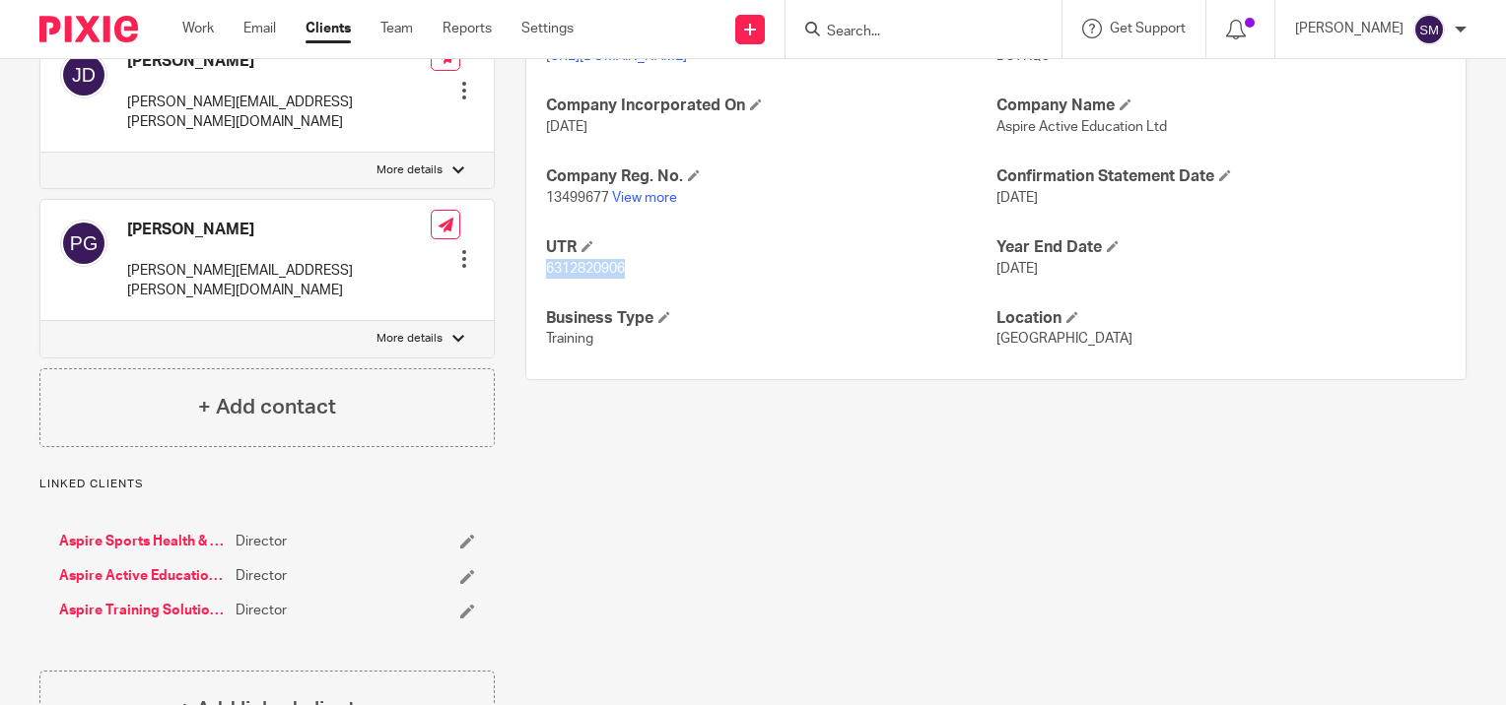
drag, startPoint x: 543, startPoint y: 287, endPoint x: 623, endPoint y: 288, distance: 79.8
click at [623, 279] on p "6312820906" at bounding box center [770, 269] width 449 height 20
copy span "6312820906"
click at [873, 31] on input "Search" at bounding box center [913, 33] width 177 height 18
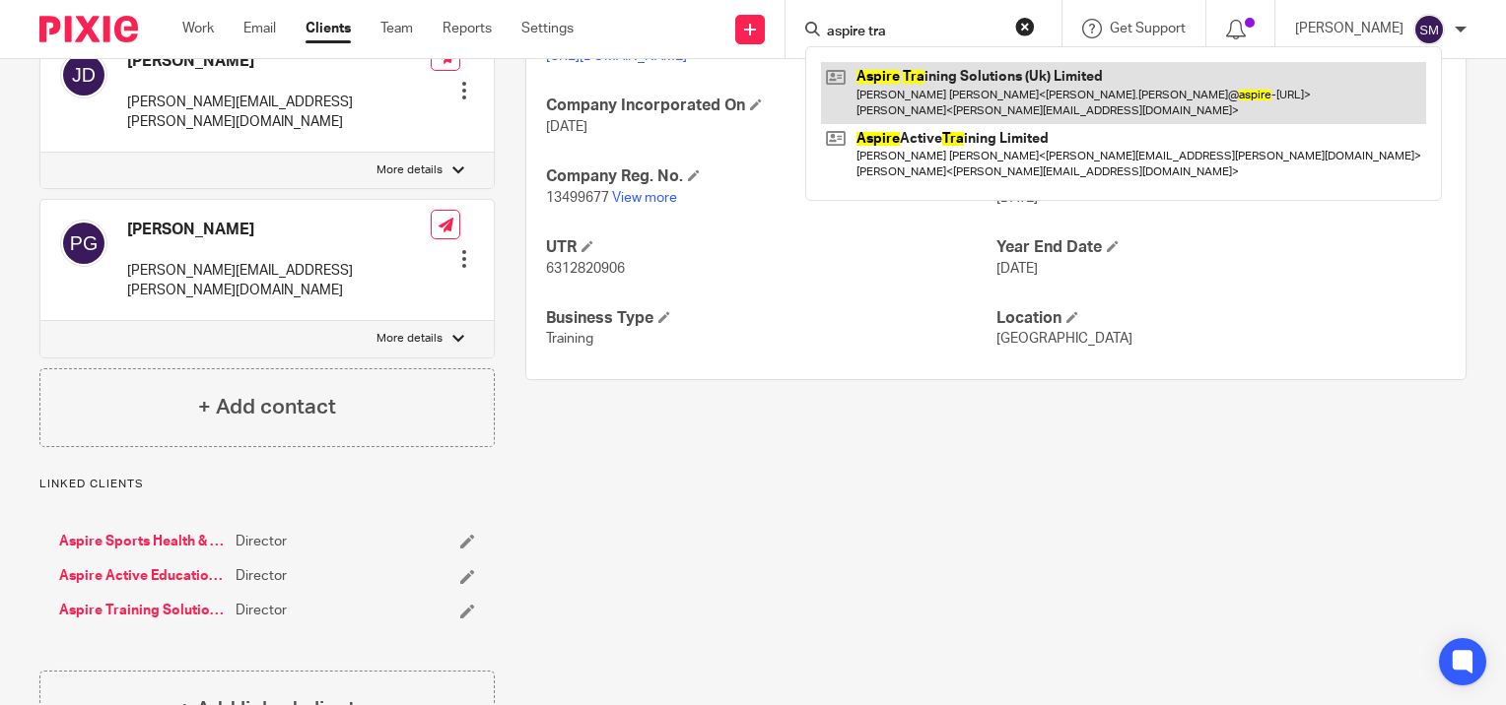
type input "aspire tra"
click at [902, 91] on link at bounding box center [1123, 92] width 605 height 61
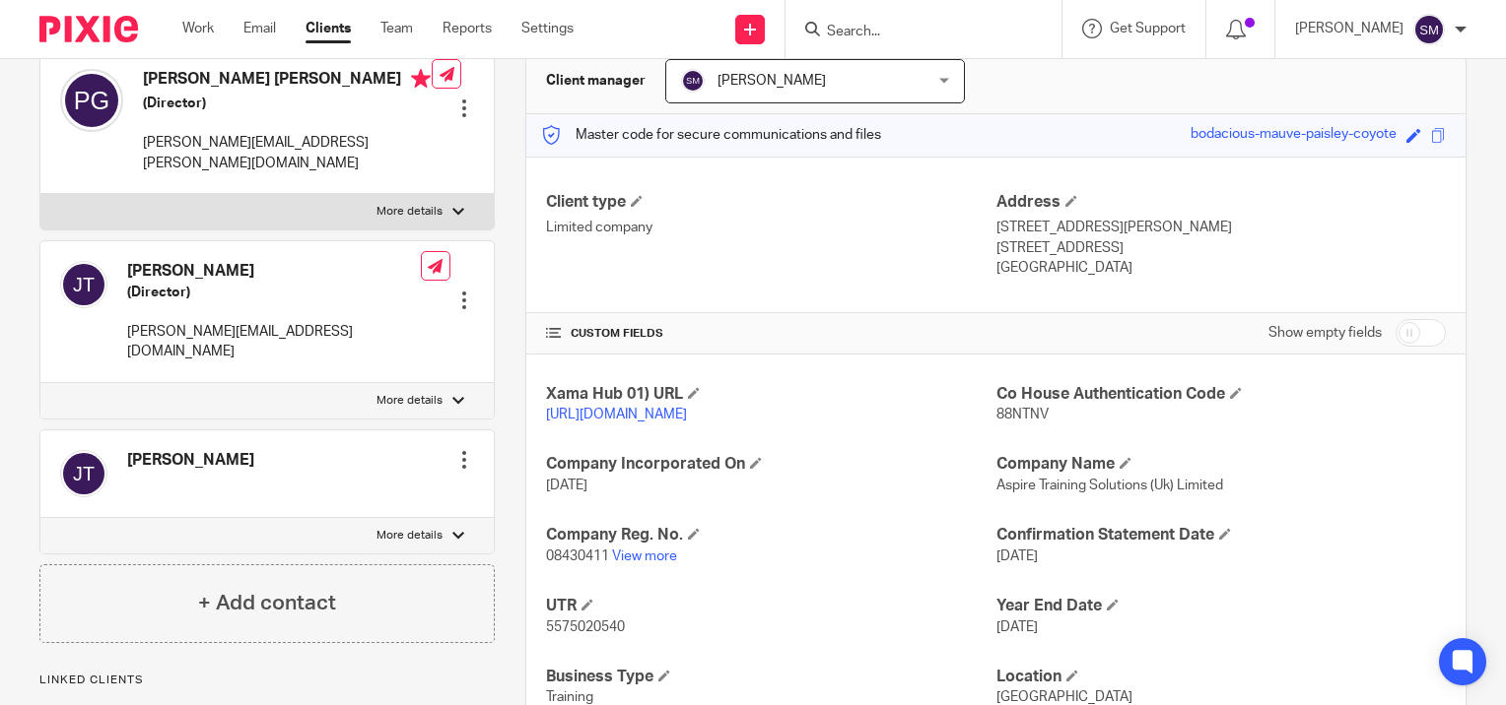
scroll to position [288, 0]
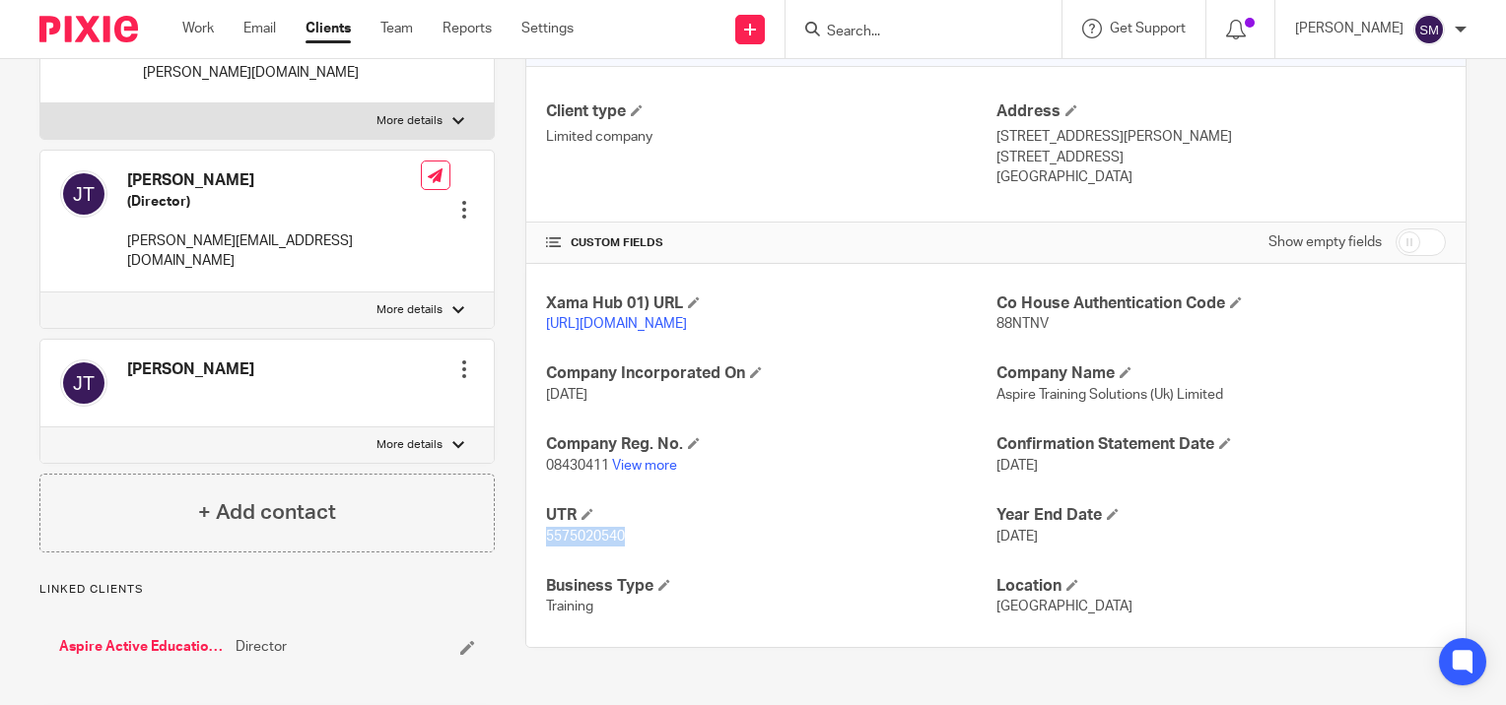
drag, startPoint x: 541, startPoint y: 556, endPoint x: 620, endPoint y: 552, distance: 78.9
click at [620, 544] on span "5575020540" at bounding box center [585, 537] width 79 height 14
copy span "5575020540"
click at [888, 32] on input "Search" at bounding box center [913, 33] width 177 height 18
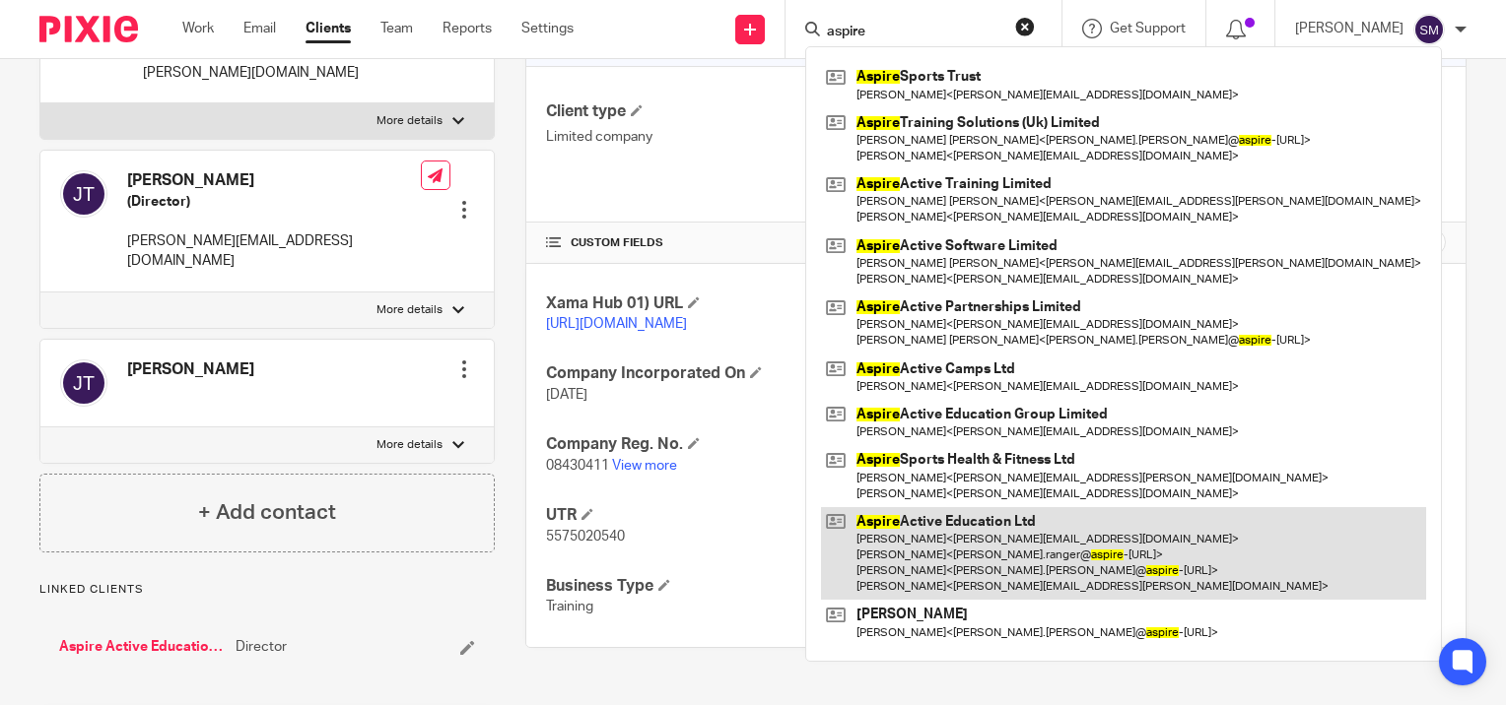
type input "aspire"
click at [938, 538] on link at bounding box center [1123, 554] width 605 height 94
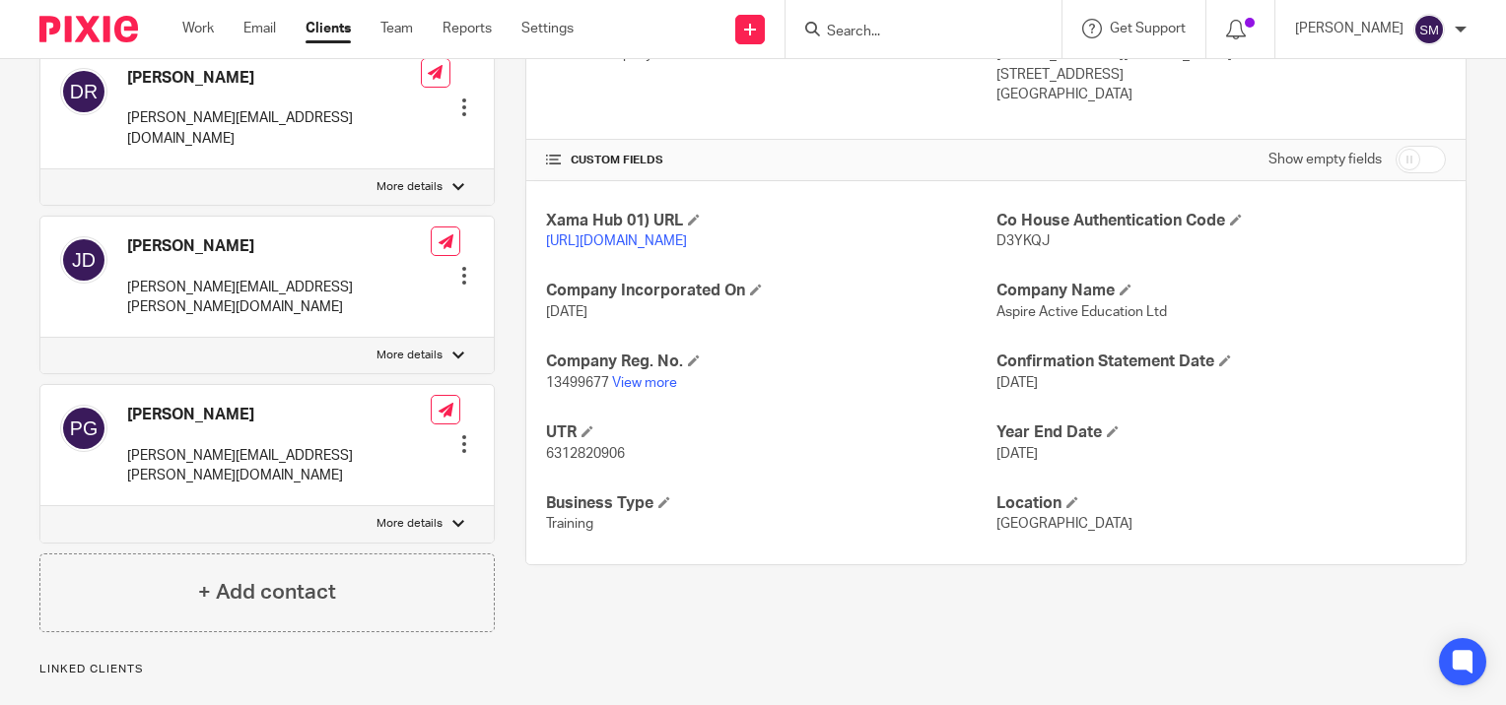
scroll to position [477, 0]
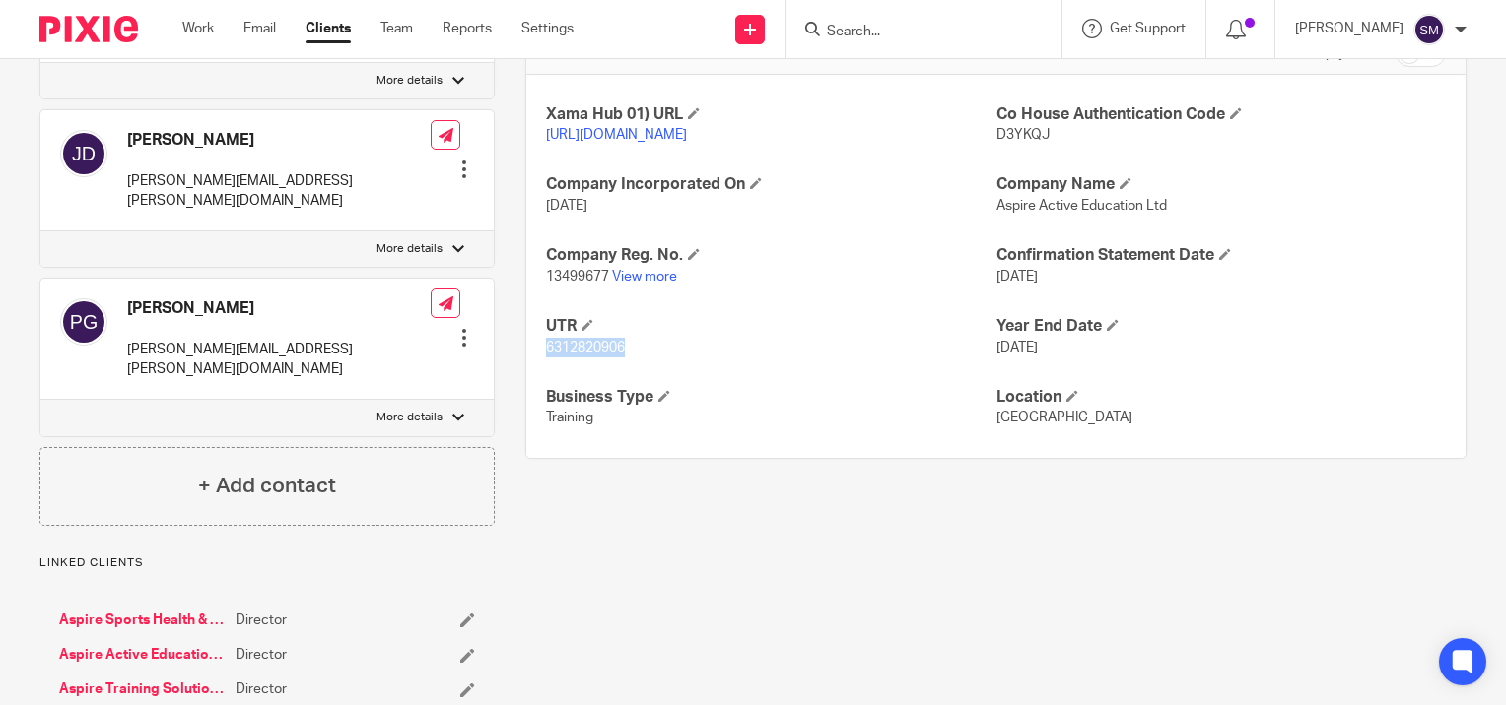
drag, startPoint x: 540, startPoint y: 364, endPoint x: 632, endPoint y: 363, distance: 91.6
click at [632, 358] on p "6312820906" at bounding box center [770, 348] width 449 height 20
copy span "6312820906"
click at [196, 32] on link "Work" at bounding box center [198, 29] width 32 height 20
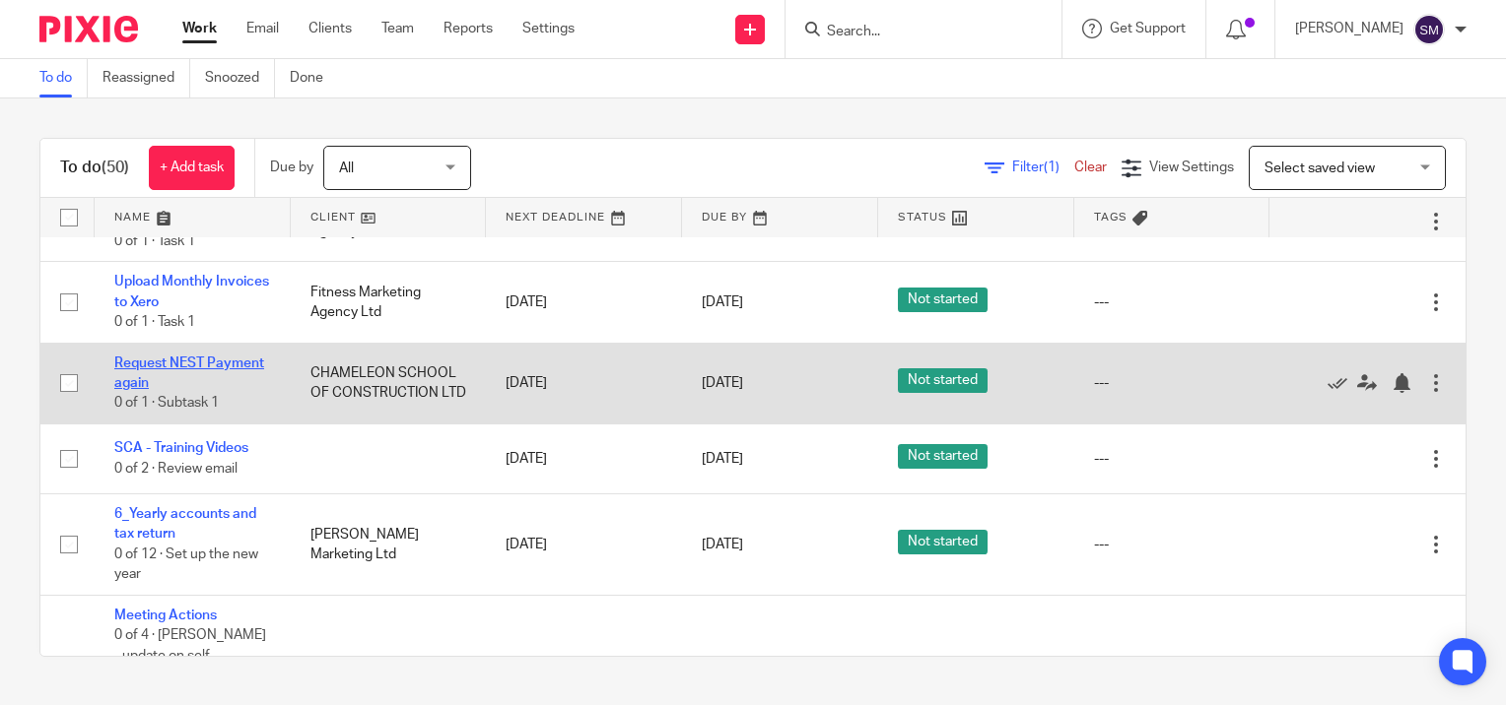
scroll to position [2660, 0]
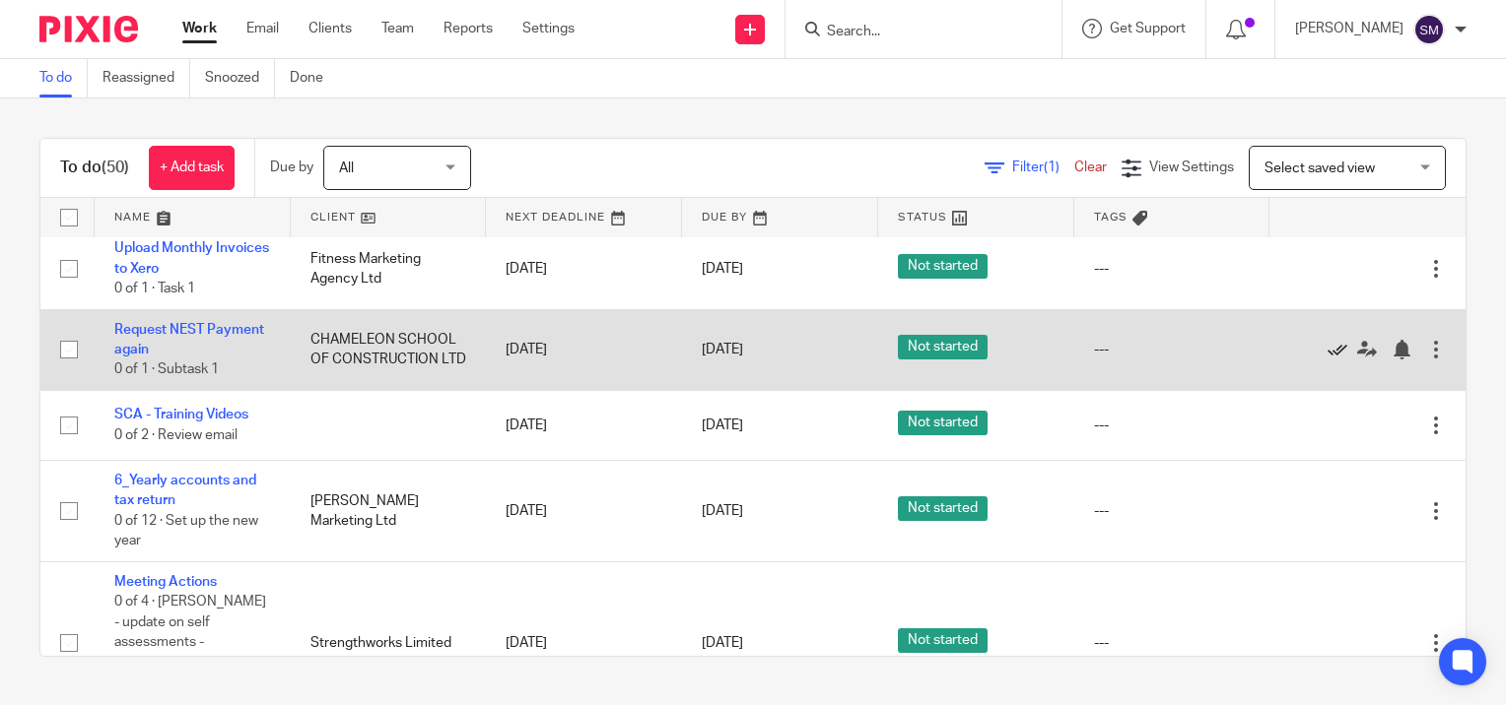
click at [1327, 347] on icon at bounding box center [1337, 350] width 20 height 20
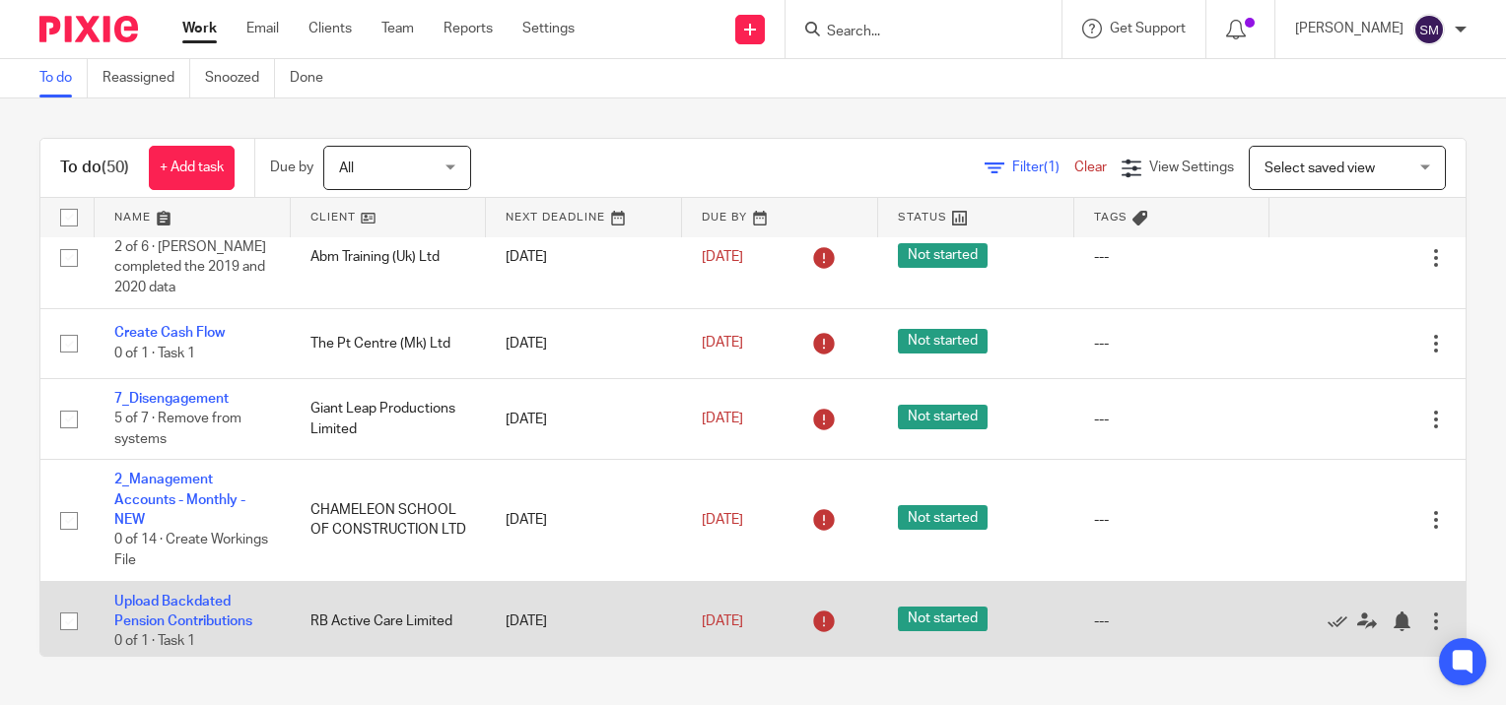
scroll to position [0, 0]
